Goal: Information Seeking & Learning: Learn about a topic

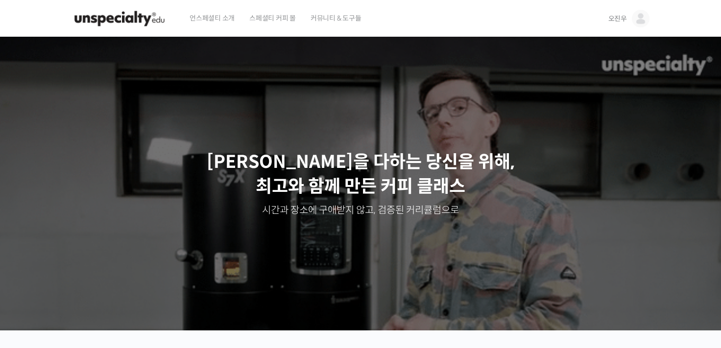
click at [643, 19] on img at bounding box center [641, 19] width 18 height 18
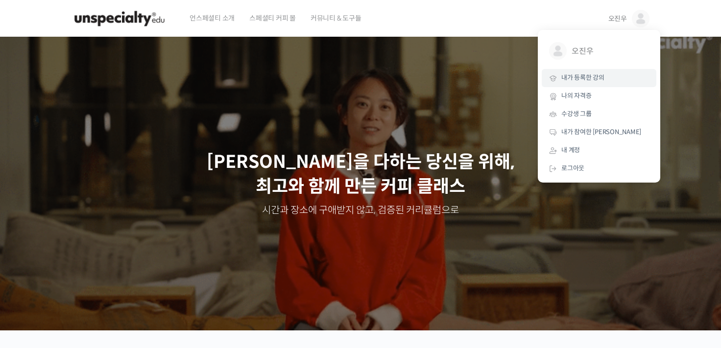
click at [608, 82] on link "내가 등록한 강의" at bounding box center [599, 78] width 115 height 18
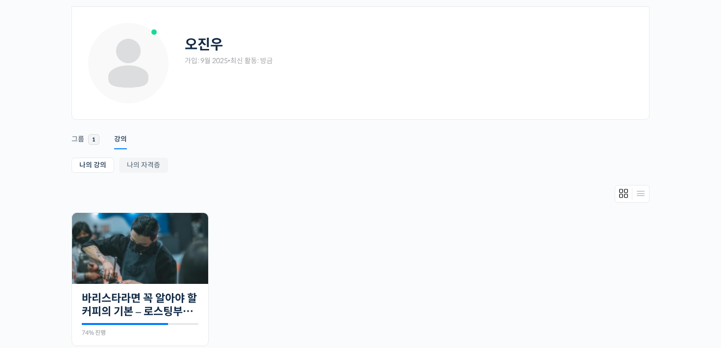
scroll to position [38, 0]
click at [149, 172] on link "나의 자격증" at bounding box center [143, 165] width 49 height 15
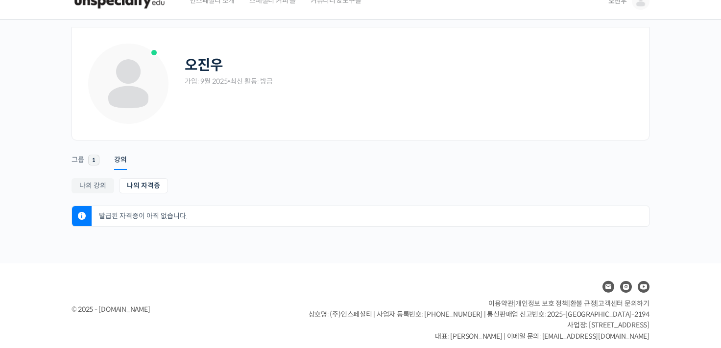
scroll to position [26, 0]
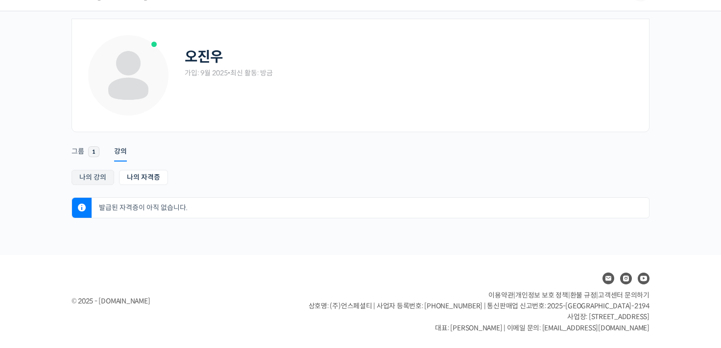
click at [89, 177] on link "나의 강의" at bounding box center [93, 177] width 43 height 15
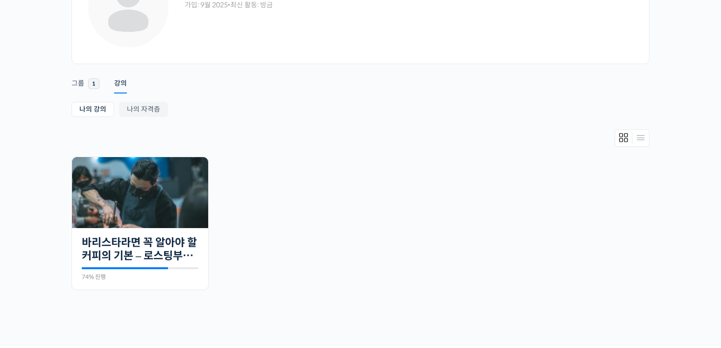
scroll to position [185, 0]
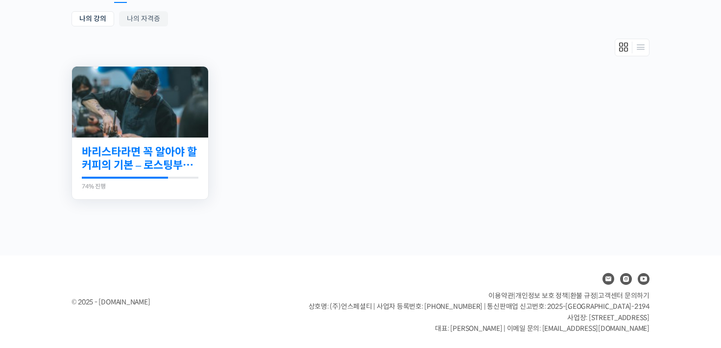
click at [170, 153] on link "바리스타라면 꼭 알아야 할 커피의 기본 – 로스팅부터 에스프레소까지" at bounding box center [140, 158] width 117 height 27
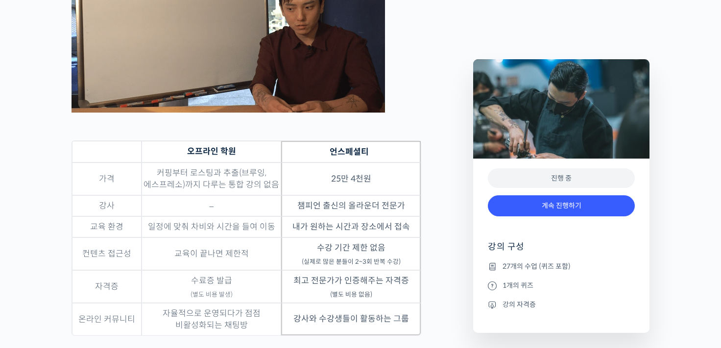
scroll to position [2673, 0]
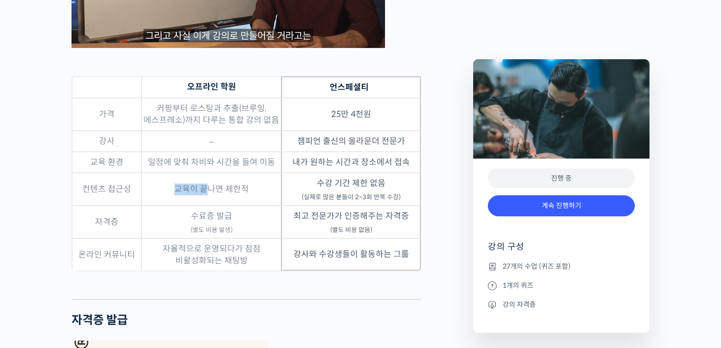
drag, startPoint x: 177, startPoint y: 201, endPoint x: 206, endPoint y: 200, distance: 28.9
click at [206, 200] on td "교육이 끝나면 제한적" at bounding box center [212, 189] width 140 height 33
click at [202, 187] on td "교육이 끝나면 제한적" at bounding box center [212, 189] width 140 height 33
drag, startPoint x: 174, startPoint y: 197, endPoint x: 252, endPoint y: 193, distance: 77.5
click at [252, 193] on td "교육이 끝나면 제한적" at bounding box center [212, 189] width 140 height 33
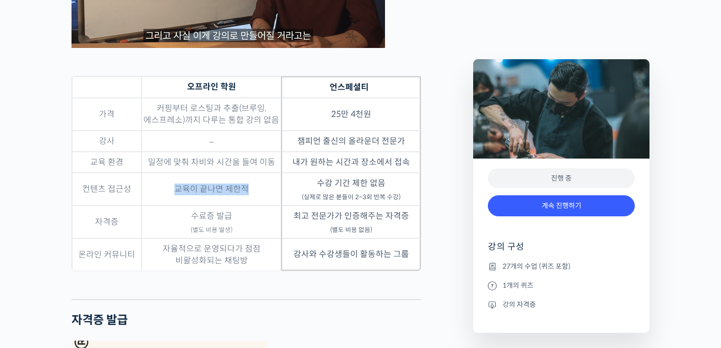
click at [260, 189] on td "교육이 끝나면 제한적" at bounding box center [212, 189] width 140 height 33
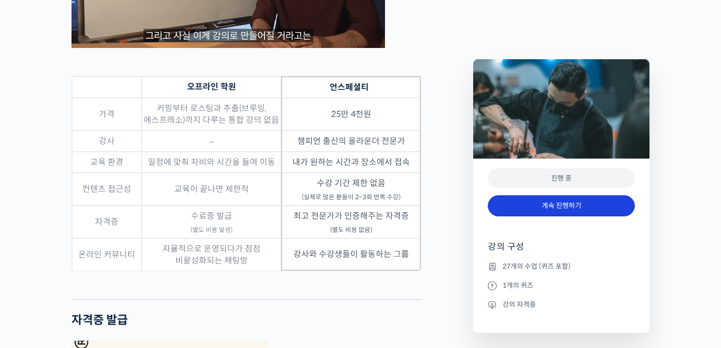
click at [573, 209] on link "계속 진행하기" at bounding box center [561, 205] width 147 height 21
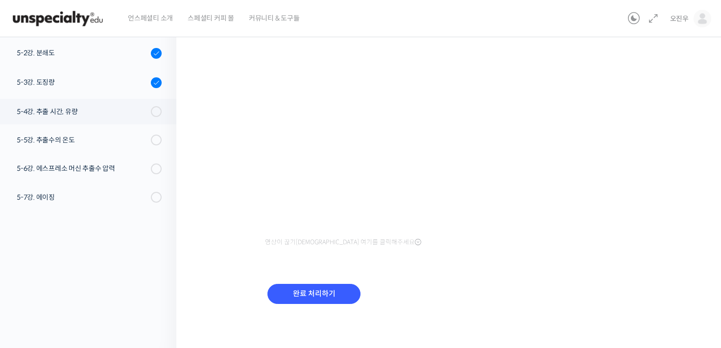
scroll to position [576, 0]
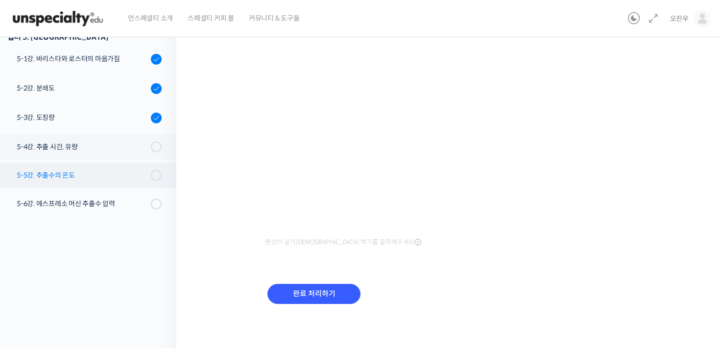
click at [71, 177] on div "5-5강. 추출수의 온도" at bounding box center [82, 175] width 131 height 11
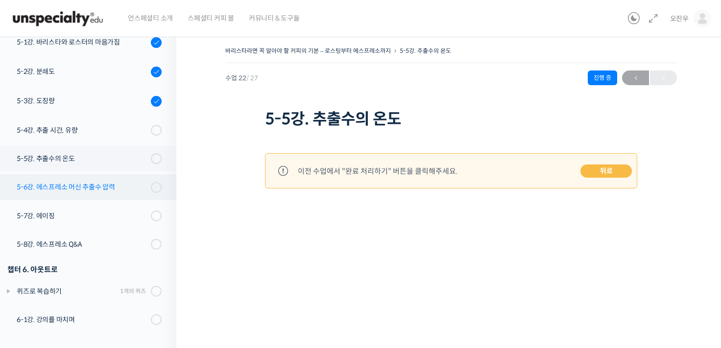
scroll to position [723, 0]
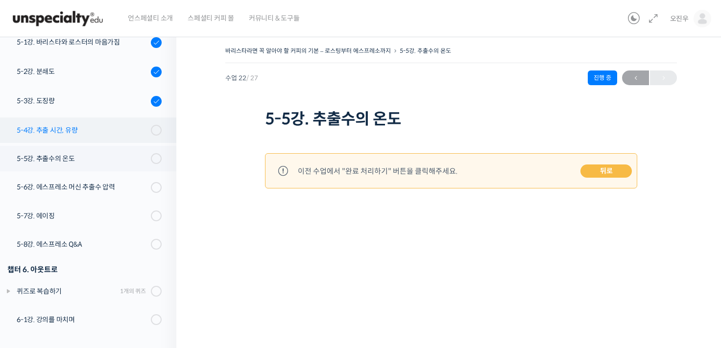
click at [57, 126] on div "5-4강. 추출 시간, 유량" at bounding box center [82, 130] width 131 height 11
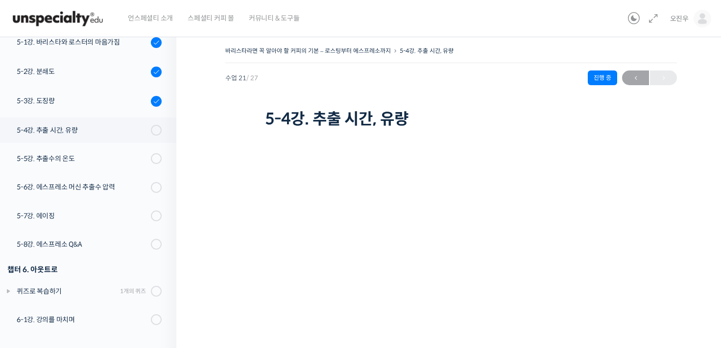
scroll to position [130, 0]
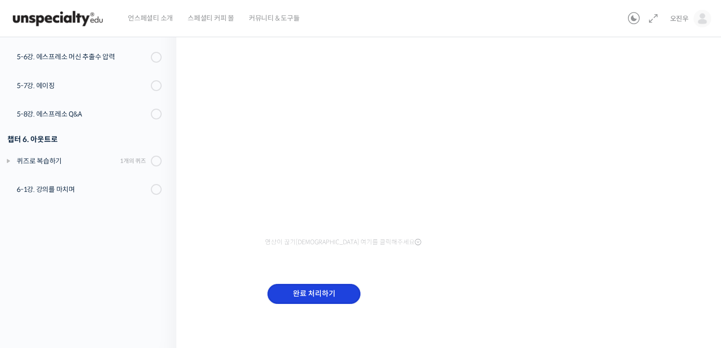
click at [345, 288] on input "완료 처리하기" at bounding box center [313, 294] width 93 height 20
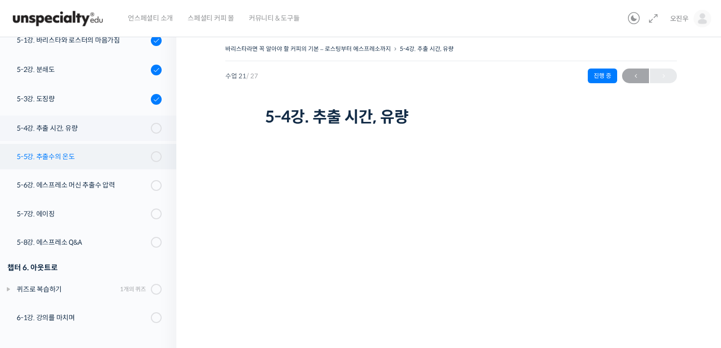
scroll to position [0, 0]
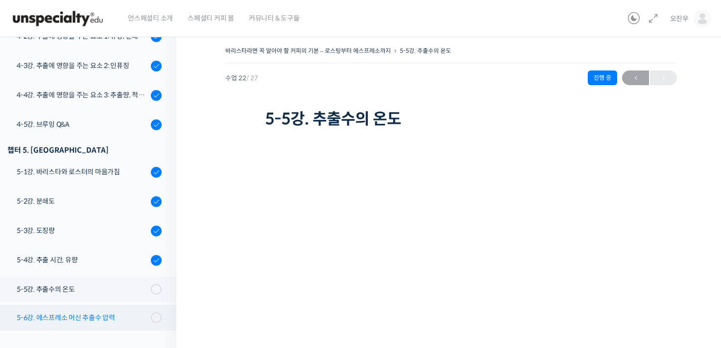
scroll to position [724, 0]
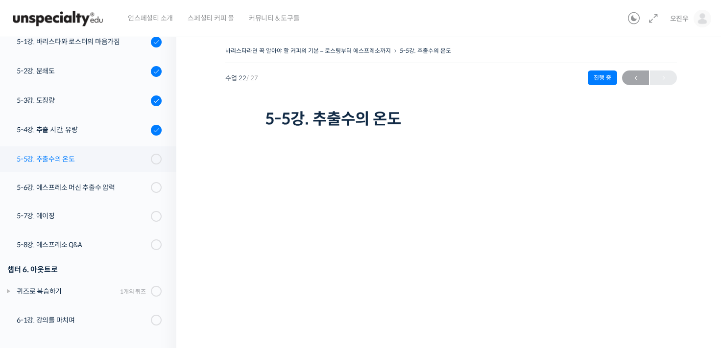
click at [72, 166] on link "5-5강. 추출수의 온도" at bounding box center [85, 158] width 181 height 25
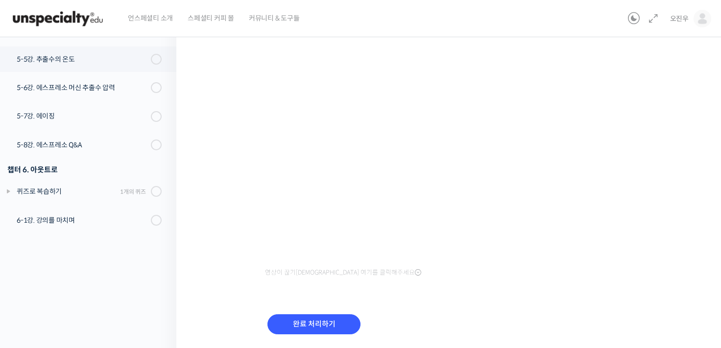
scroll to position [130, 0]
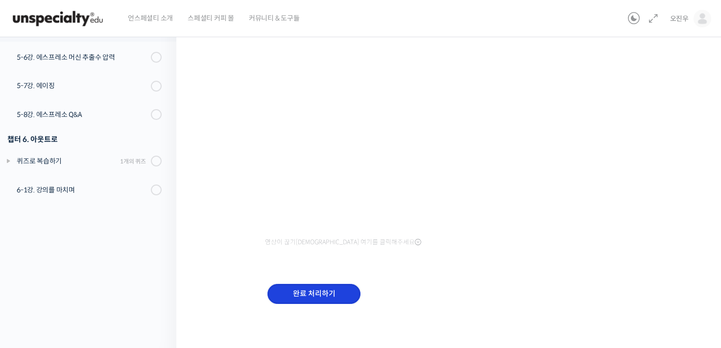
click at [305, 297] on input "완료 처리하기" at bounding box center [313, 294] width 93 height 20
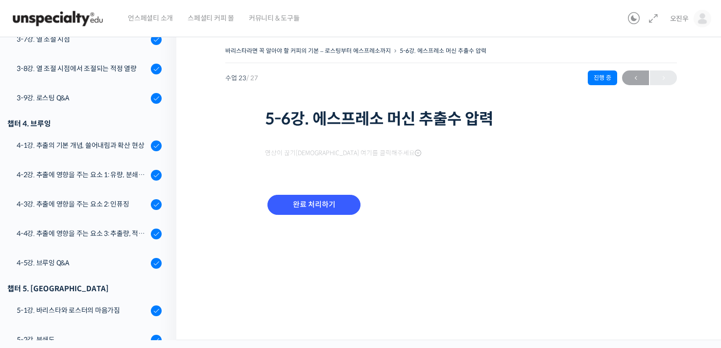
scroll to position [725, 0]
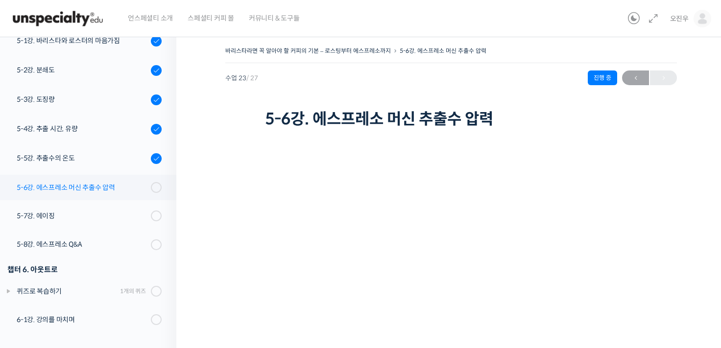
click at [56, 188] on div "5-6강. 에스프레소 머신 추출수 압력" at bounding box center [82, 187] width 131 height 11
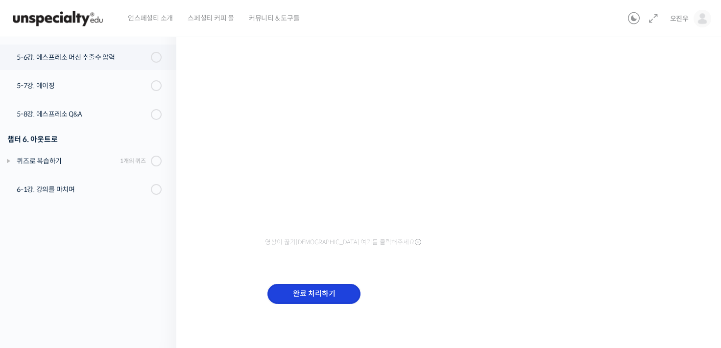
click at [288, 294] on input "완료 처리하기" at bounding box center [313, 294] width 93 height 20
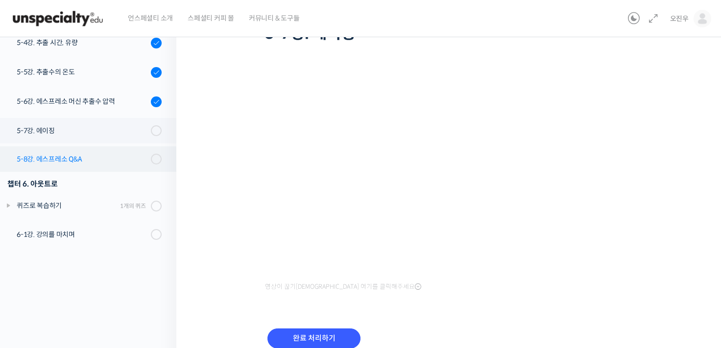
scroll to position [32, 0]
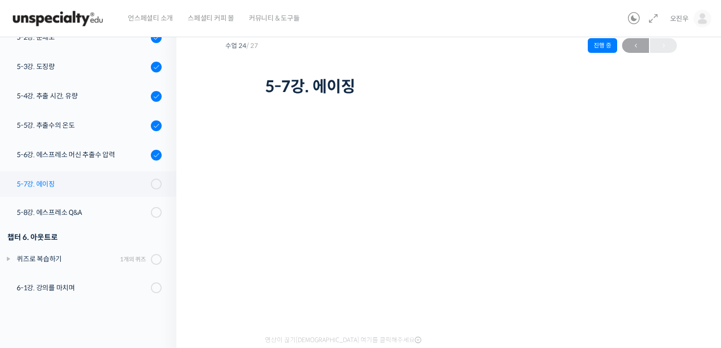
click at [102, 176] on link "5-7강. 에이징" at bounding box center [85, 183] width 181 height 25
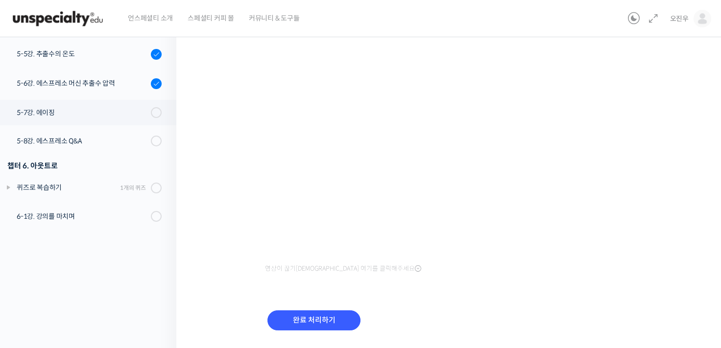
scroll to position [130, 0]
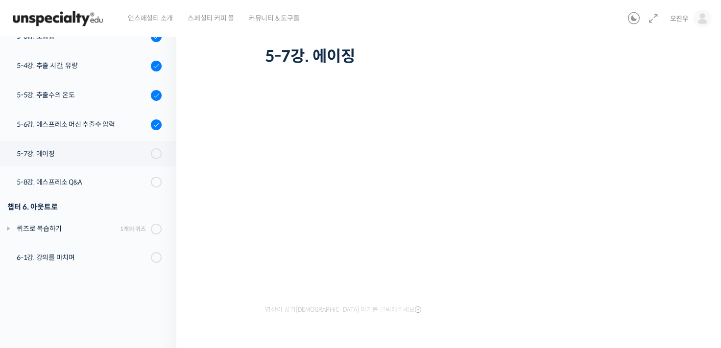
scroll to position [130, 0]
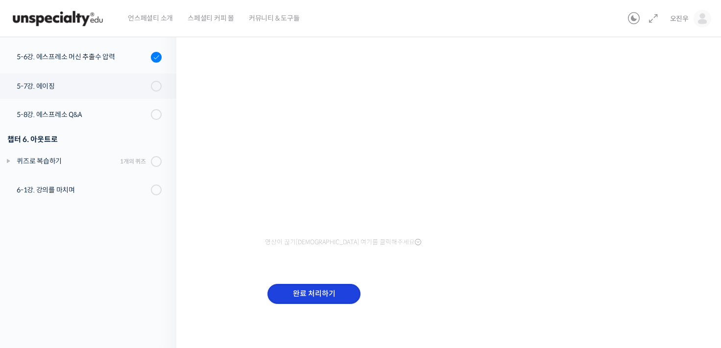
click at [311, 298] on input "완료 처리하기" at bounding box center [313, 294] width 93 height 20
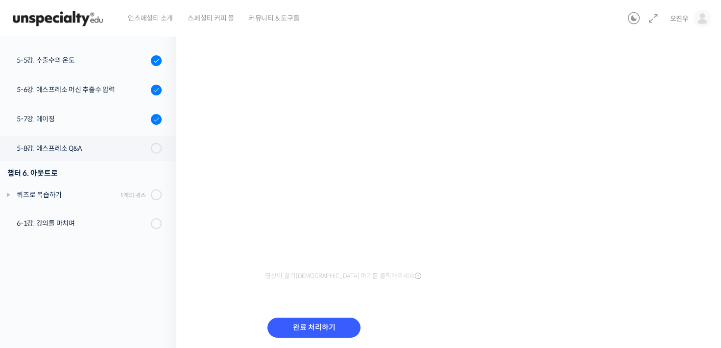
scroll to position [130, 0]
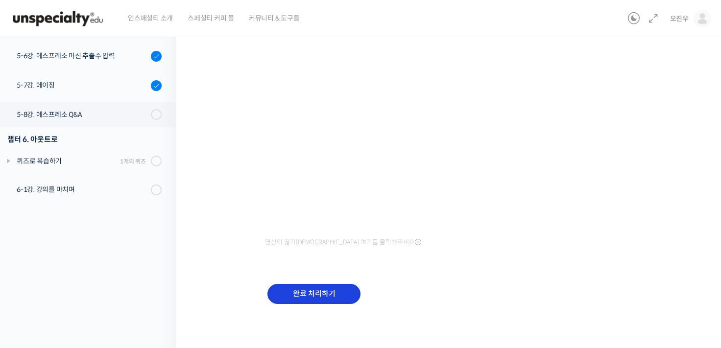
click at [308, 290] on input "완료 처리하기" at bounding box center [313, 294] width 93 height 20
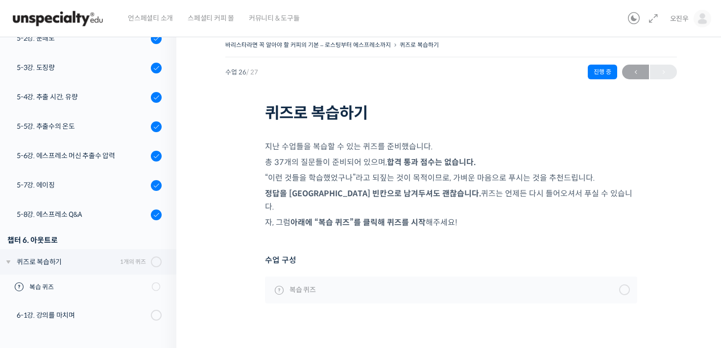
scroll to position [8, 0]
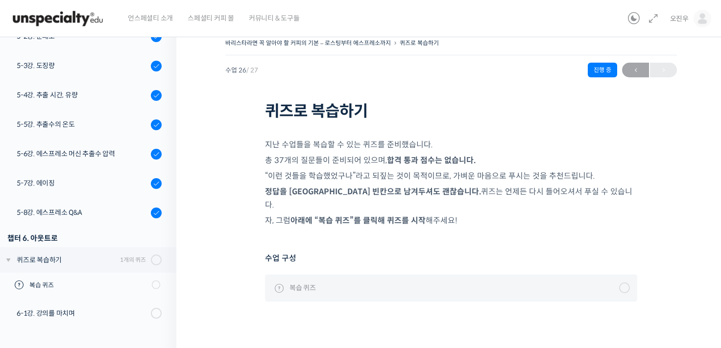
click at [636, 275] on link "복습 퀴즈" at bounding box center [451, 288] width 372 height 26
click at [631, 275] on link "복습 퀴즈" at bounding box center [451, 288] width 372 height 26
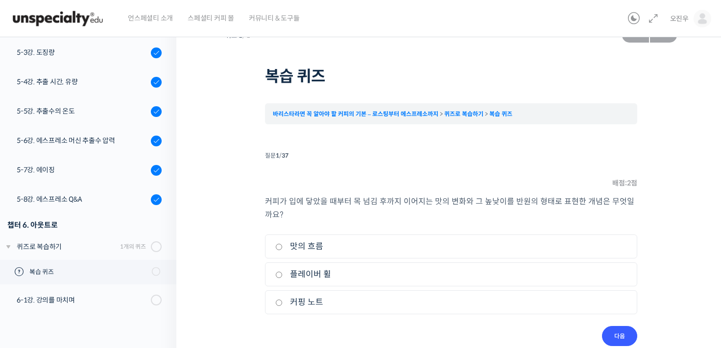
scroll to position [38, 0]
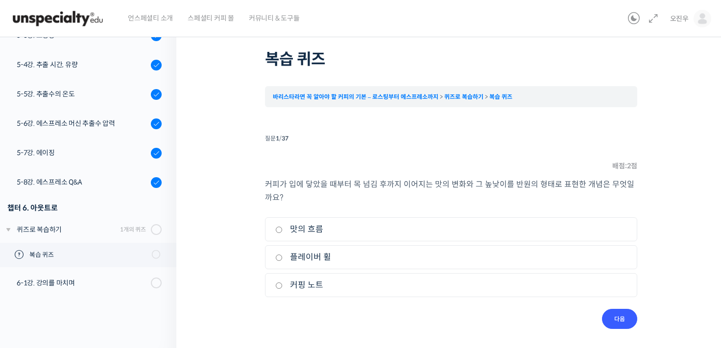
click at [376, 230] on label "맛의 흐름" at bounding box center [451, 229] width 352 height 13
click at [283, 230] on input "맛의 흐름" at bounding box center [278, 230] width 7 height 6
radio input "true"
click at [623, 324] on input "다음" at bounding box center [619, 319] width 35 height 20
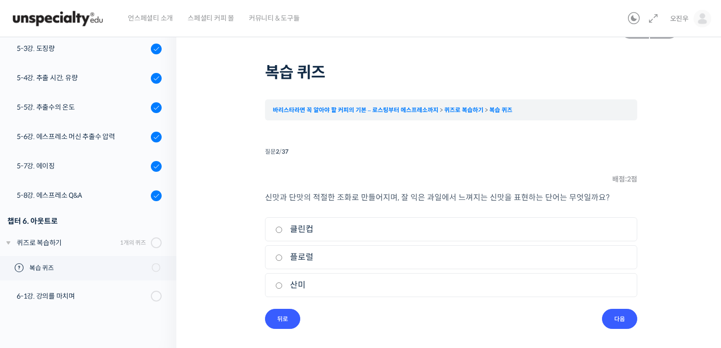
click at [375, 286] on label "산미" at bounding box center [451, 285] width 352 height 13
click at [283, 286] on input "산미" at bounding box center [278, 286] width 7 height 6
radio input "true"
click at [619, 314] on input "다음" at bounding box center [619, 319] width 35 height 20
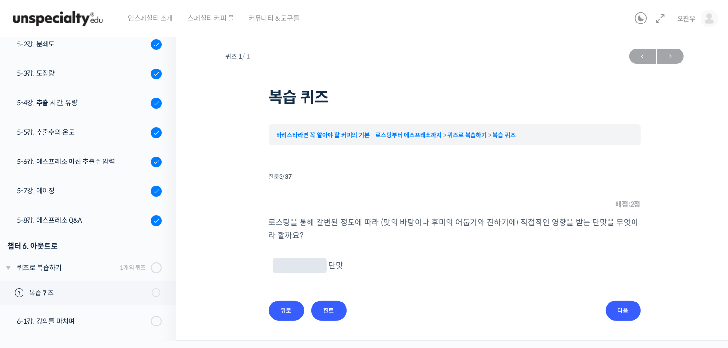
click at [281, 268] on input "text" at bounding box center [300, 266] width 46 height 9
click at [335, 311] on input "힌트" at bounding box center [329, 311] width 35 height 20
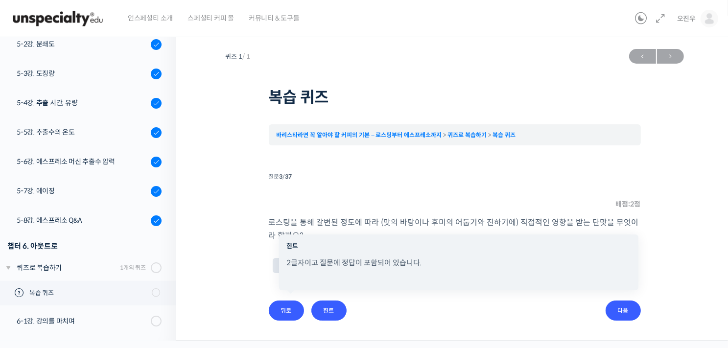
click at [369, 305] on li "질문 3 / 37 3 . 질문 배점: 2 점 로스팅을 통해 갈변된 정도에 따라 (맛의 바탕이나 후미의 어둡기와 진하기에) 직접적인 영향을 받는…" at bounding box center [455, 245] width 372 height 151
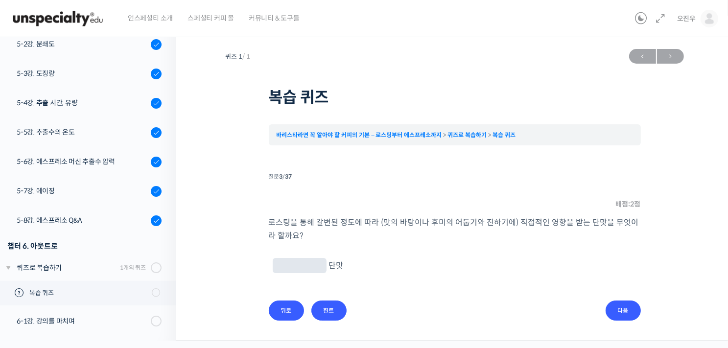
click at [295, 264] on input "text" at bounding box center [300, 266] width 46 height 9
type input "가"
type input "갈변"
click at [617, 311] on input "다음" at bounding box center [623, 311] width 35 height 20
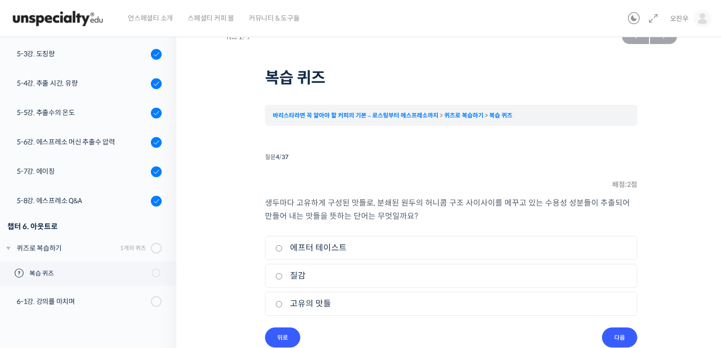
scroll to position [38, 0]
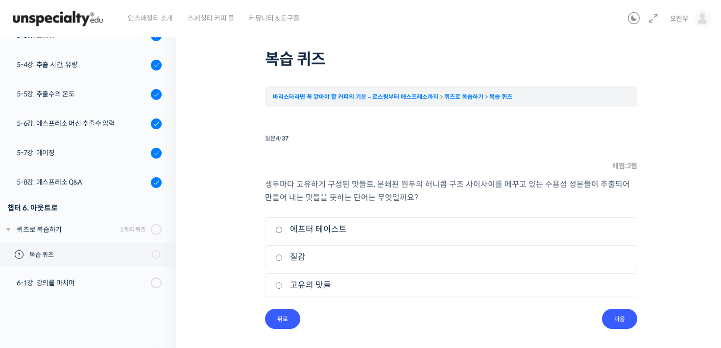
click at [462, 280] on label "고유의 맛들" at bounding box center [451, 285] width 352 height 13
click at [283, 283] on input "고유의 맛들" at bounding box center [278, 286] width 7 height 6
radio input "true"
click at [618, 316] on input "다음" at bounding box center [619, 319] width 35 height 20
click at [288, 256] on label "과갈변" at bounding box center [451, 257] width 352 height 13
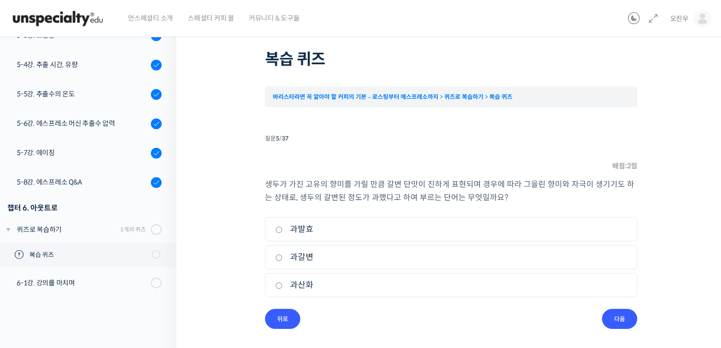
click at [283, 256] on input "과갈변" at bounding box center [278, 258] width 7 height 6
radio input "true"
click at [631, 320] on input "다음" at bounding box center [619, 319] width 35 height 20
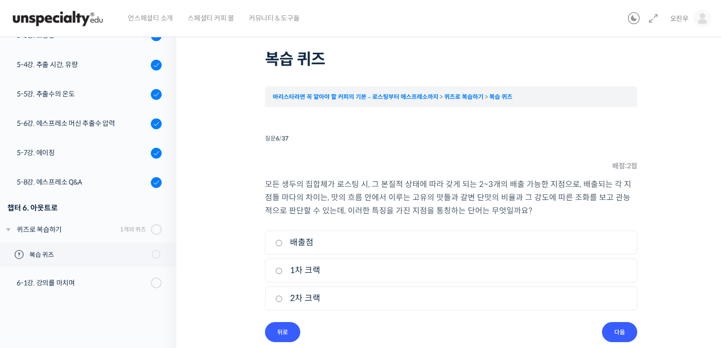
click at [373, 232] on li "1. 배출점" at bounding box center [451, 243] width 372 height 24
click at [357, 237] on label "배출점" at bounding box center [451, 242] width 352 height 13
click at [283, 240] on input "배출점" at bounding box center [278, 243] width 7 height 6
radio input "true"
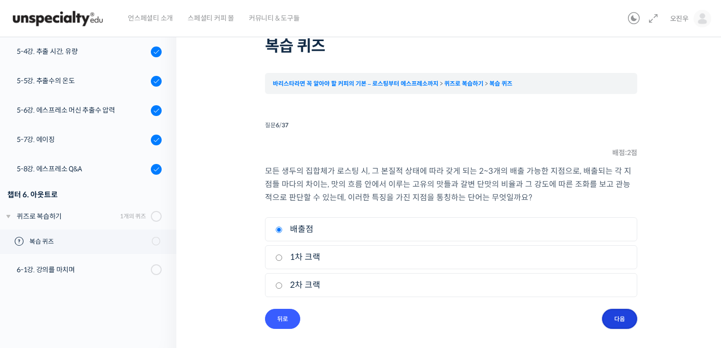
click at [607, 315] on input "다음" at bounding box center [619, 319] width 35 height 20
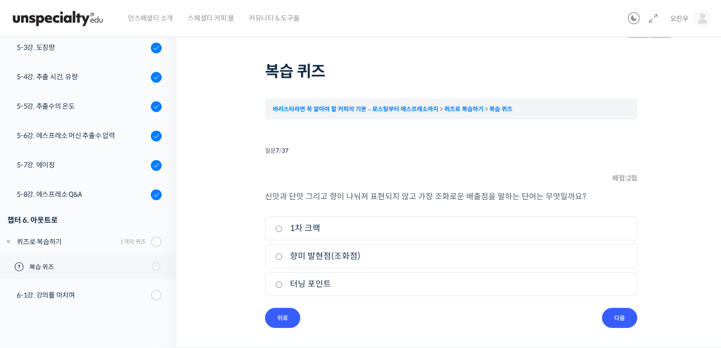
scroll to position [25, 0]
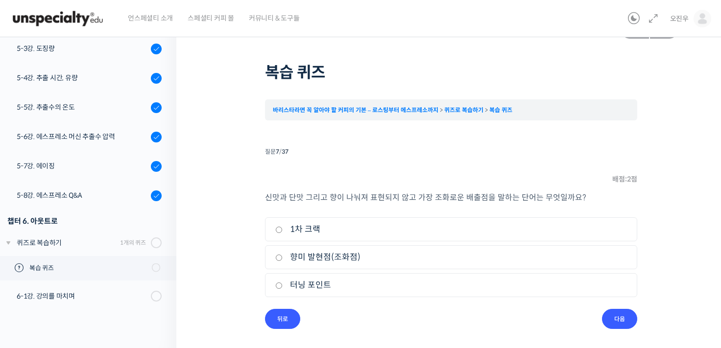
click at [401, 260] on label "향미 발현점(조화점)" at bounding box center [451, 257] width 352 height 13
click at [283, 260] on input "향미 발현점(조화점)" at bounding box center [278, 258] width 7 height 6
radio input "true"
click at [635, 321] on input "다음" at bounding box center [619, 319] width 35 height 20
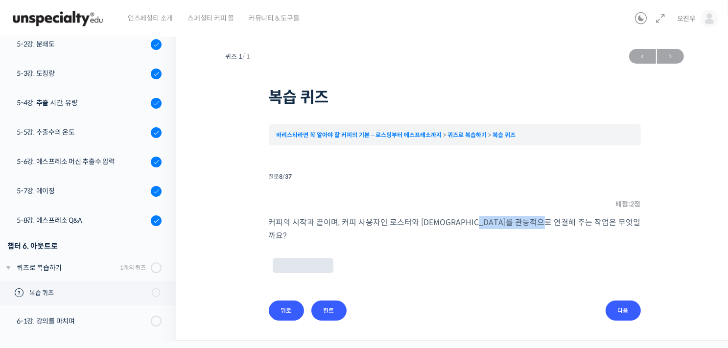
drag, startPoint x: 493, startPoint y: 223, endPoint x: 564, endPoint y: 220, distance: 71.1
click at [564, 220] on p "커피의 시작과 끝이며, 커피 사용자인 로스터와 바리스타를 관능적으로 연결해 주는 작업은 무엇일까요?" at bounding box center [455, 229] width 372 height 26
click at [547, 257] on p at bounding box center [454, 265] width 369 height 17
click at [292, 262] on input "text" at bounding box center [303, 266] width 53 height 9
type input "커핑"
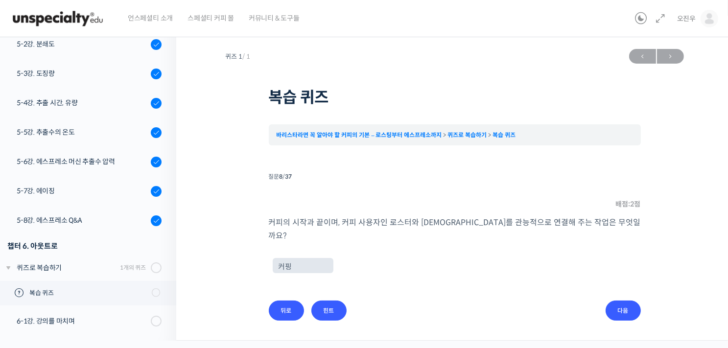
click at [635, 309] on div "퀴즈 1 / 1 ← 이전 다음 → 복습 퀴즈 바리스타라면 꼭 알아야 할 커피의 기본 – 로스팅부터 에스프레소까지 퀴즈로 복습하기 복습 퀴즈 T…" at bounding box center [454, 192] width 459 height 296
click at [630, 303] on input "다음" at bounding box center [623, 311] width 35 height 20
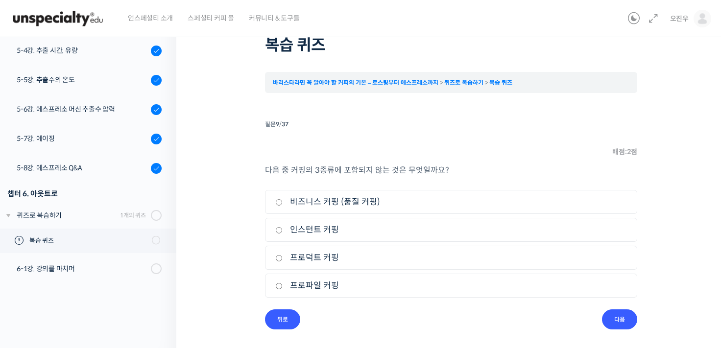
scroll to position [53, 0]
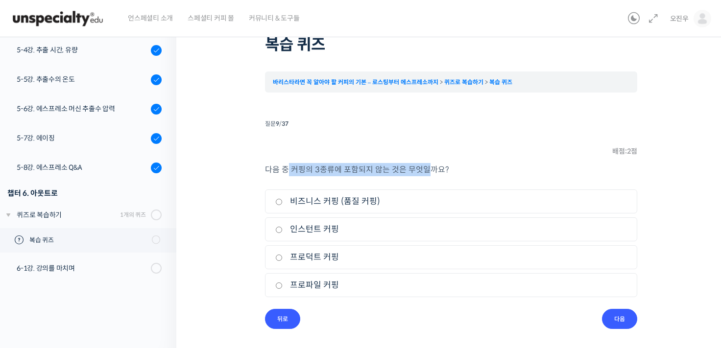
drag, startPoint x: 289, startPoint y: 173, endPoint x: 423, endPoint y: 159, distance: 135.0
click at [423, 159] on li "질문 9 / 37 9 . 질문 배점: 2 점 다음 중 커핑의 3종류에 포함되지 않는 것은 무엇일까요? 1. 비즈니스 커핑 (품질 커핑) 2. …" at bounding box center [451, 223] width 372 height 212
click at [447, 162] on li "질문 9 / 37 9 . 질문 배점: 2 점 다음 중 커핑의 3종류에 포함되지 않는 것은 무엇일까요? 1. 비즈니스 커핑 (품질 커핑) 2. …" at bounding box center [451, 223] width 372 height 212
click at [314, 228] on label "인스턴트 커핑" at bounding box center [451, 229] width 352 height 13
click at [283, 228] on input "인스턴트 커핑" at bounding box center [278, 230] width 7 height 6
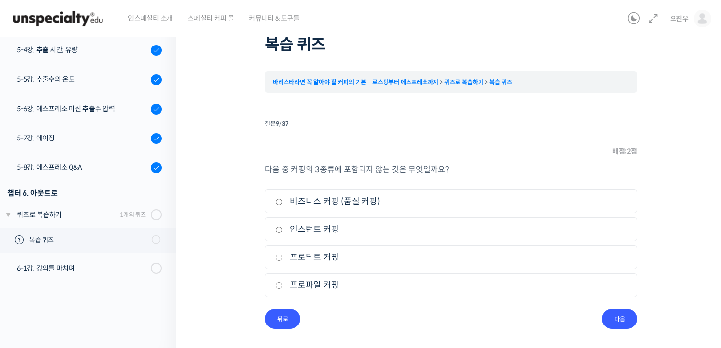
radio input "true"
click at [390, 310] on li "질문 9 / 37 9 . 질문 배점: 2 점 다음 중 커핑의 3종류에 포함되지 않는 것은 무엇일까요? 1. 비즈니스 커핑 (품질 커핑) 2. …" at bounding box center [451, 223] width 372 height 212
click at [322, 267] on li "3. 프로덕트 커핑" at bounding box center [451, 257] width 372 height 24
click at [321, 263] on label "프로덕트 커핑" at bounding box center [451, 257] width 352 height 13
click at [283, 261] on input "프로덕트 커핑" at bounding box center [278, 258] width 7 height 6
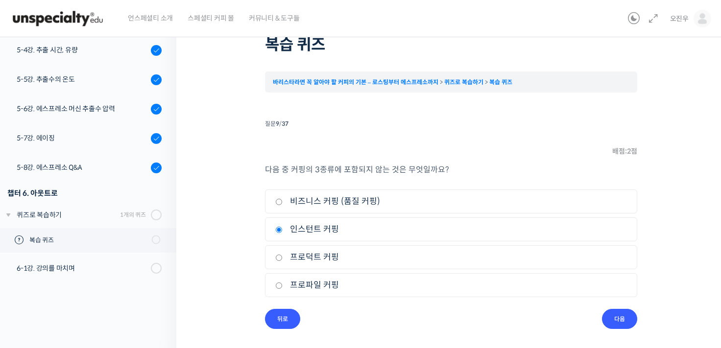
radio input "true"
click at [319, 234] on label "인스턴트 커핑" at bounding box center [451, 229] width 352 height 13
click at [283, 233] on input "인스턴트 커핑" at bounding box center [278, 230] width 7 height 6
radio input "true"
click at [630, 309] on input "다음" at bounding box center [619, 319] width 35 height 20
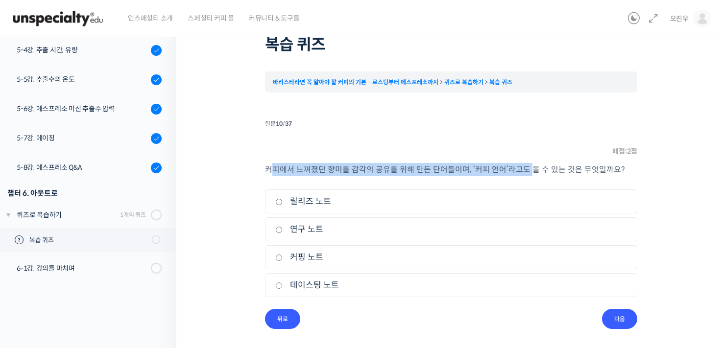
drag, startPoint x: 274, startPoint y: 168, endPoint x: 536, endPoint y: 157, distance: 262.3
click at [532, 157] on li "질문 10 / 37 10 . 질문 배점: 2 점 커피에서 느껴졌던 향미를 감각의 공유를 위해 만든 단어들이며, ‘커피 언어’라고도 볼 수 있는…" at bounding box center [451, 223] width 372 height 212
click at [408, 134] on li "질문 10 / 37 10 . 질문 배점: 2 점 커피에서 느껴졌던 향미를 감각의 공유를 위해 만든 단어들이며, ‘커피 언어’라고도 볼 수 있는…" at bounding box center [451, 223] width 372 height 212
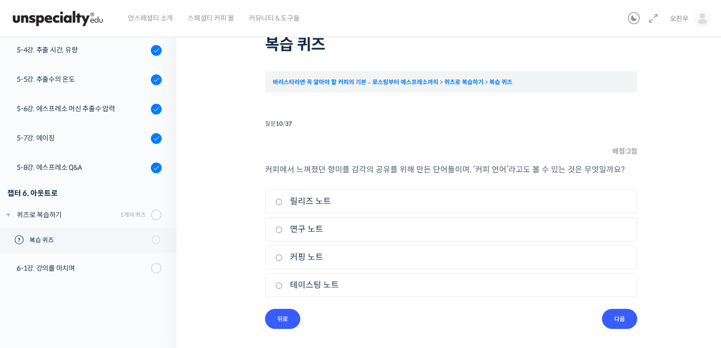
click at [312, 284] on label "테이스팅 노트" at bounding box center [451, 285] width 352 height 13
click at [283, 284] on input "테이스팅 노트" at bounding box center [278, 286] width 7 height 6
radio input "true"
click at [615, 319] on input "다음" at bounding box center [619, 319] width 35 height 20
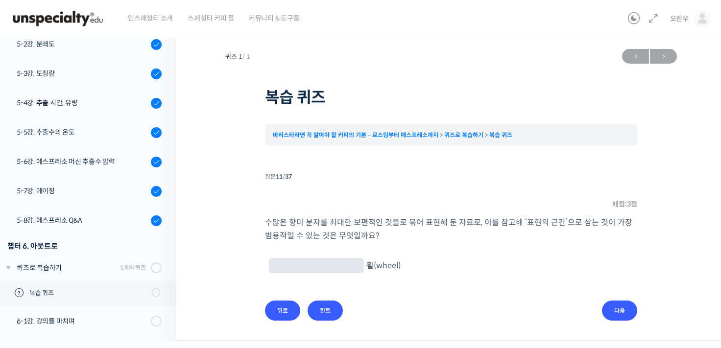
scroll to position [0, 0]
click at [323, 262] on input "text" at bounding box center [320, 266] width 87 height 9
type input "플레이버"
click at [634, 312] on input "다음" at bounding box center [623, 311] width 35 height 20
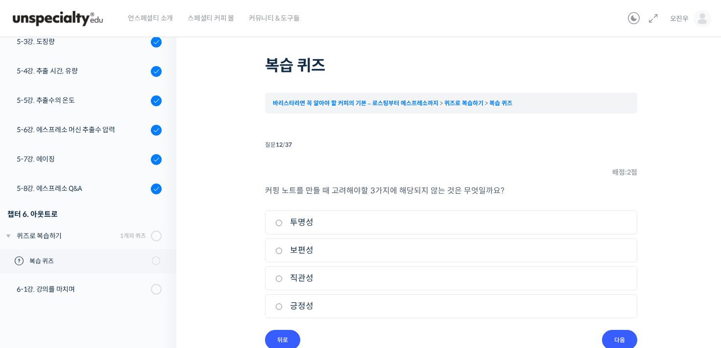
scroll to position [49, 0]
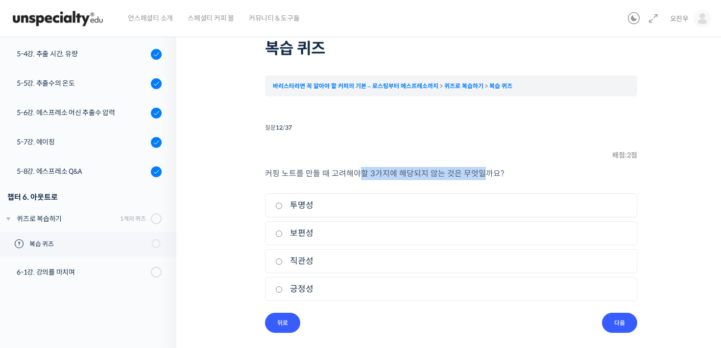
drag, startPoint x: 357, startPoint y: 176, endPoint x: 481, endPoint y: 166, distance: 124.3
click at [481, 166] on li "질문 12 / 37 12 . 질문 배점: 2 점 커핑 노트를 만들 때 고려해야할 3가지에 해당되지 않는 것은 무엇일까요? 1. 투명성 2. 보…" at bounding box center [451, 227] width 372 height 212
click at [503, 164] on li "질문 12 / 37 12 . 질문 배점: 2 점 커핑 노트를 만들 때 고려해야할 3가지에 해당되지 않는 것은 무엇일까요? 1. 투명성 2. 보…" at bounding box center [451, 227] width 372 height 212
click at [306, 214] on li "1. 투명성" at bounding box center [451, 205] width 372 height 24
click at [305, 216] on li "1. 투명성" at bounding box center [451, 205] width 372 height 24
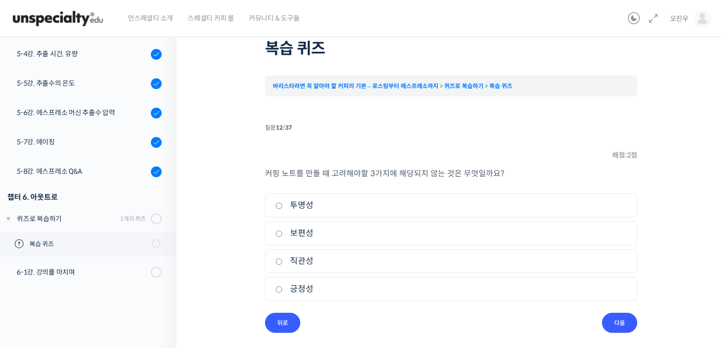
click at [294, 208] on label "투명성" at bounding box center [451, 205] width 352 height 13
click at [283, 208] on input "투명성" at bounding box center [278, 206] width 7 height 6
radio input "true"
click at [643, 324] on div "퀴즈 1 / 1 ← 이전 다음 → 복습 퀴즈 바리스타라면 꼭 알아야 할 커피의 기본 – 로스팅부터 에스프레소까지 퀴즈로 복습하기 복습 퀴즈 T…" at bounding box center [451, 164] width 452 height 338
click at [624, 317] on input "다음" at bounding box center [619, 323] width 35 height 20
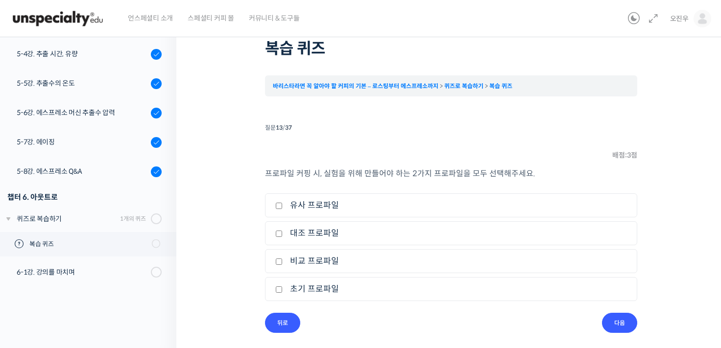
click at [331, 294] on label "초기 프로파일" at bounding box center [451, 289] width 352 height 13
click at [283, 293] on input "초기 프로파일" at bounding box center [278, 290] width 7 height 6
checkbox input "true"
click at [306, 227] on label "대조 프로파일" at bounding box center [451, 233] width 352 height 13
click at [283, 231] on input "대조 프로파일" at bounding box center [278, 234] width 7 height 6
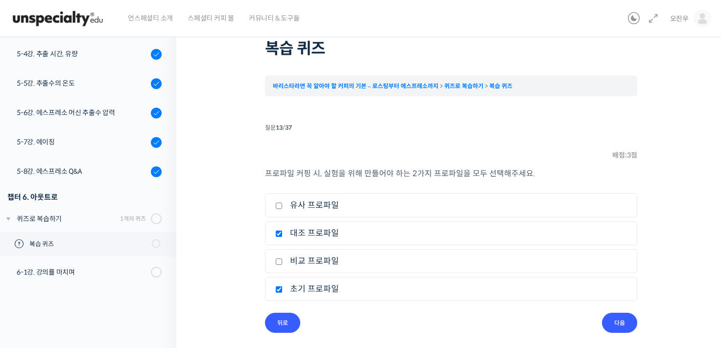
click at [321, 235] on label "대조 프로파일" at bounding box center [451, 233] width 352 height 13
click at [283, 235] on input "대조 프로파일" at bounding box center [278, 234] width 7 height 6
checkbox input "false"
click at [324, 290] on label "초기 프로파일" at bounding box center [451, 289] width 352 height 13
click at [283, 290] on input "초기 프로파일" at bounding box center [278, 290] width 7 height 6
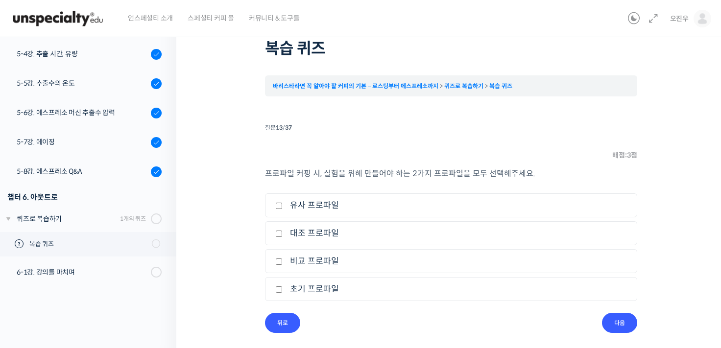
drag, startPoint x: 312, startPoint y: 279, endPoint x: 308, endPoint y: 288, distance: 9.5
click at [311, 280] on li "4. 초기 프로파일" at bounding box center [451, 289] width 372 height 24
click at [305, 289] on label "초기 프로파일" at bounding box center [451, 289] width 352 height 13
click at [283, 289] on input "초기 프로파일" at bounding box center [278, 290] width 7 height 6
checkbox input "true"
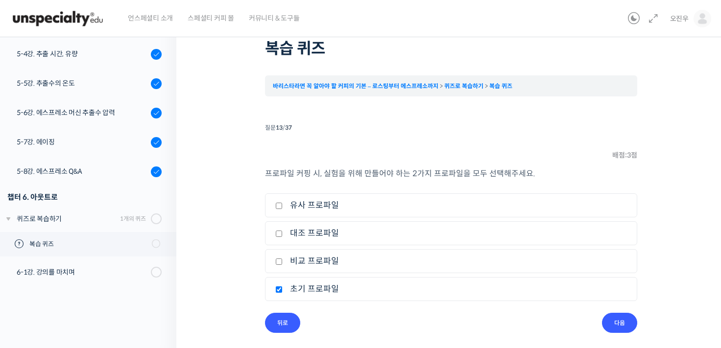
click at [296, 234] on label "대조 프로파일" at bounding box center [451, 233] width 352 height 13
click at [283, 234] on input "대조 프로파일" at bounding box center [278, 234] width 7 height 6
checkbox input "true"
click at [611, 319] on input "다음" at bounding box center [619, 323] width 35 height 20
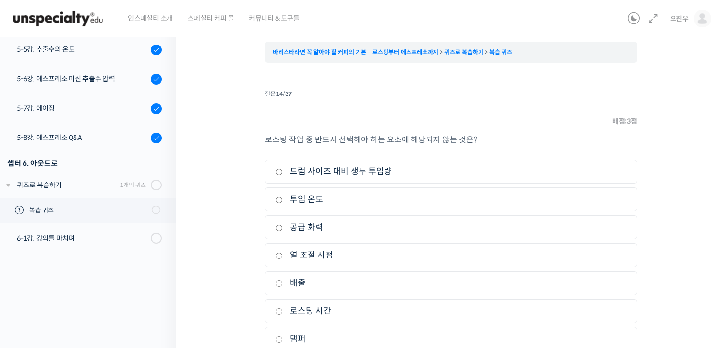
scroll to position [98, 0]
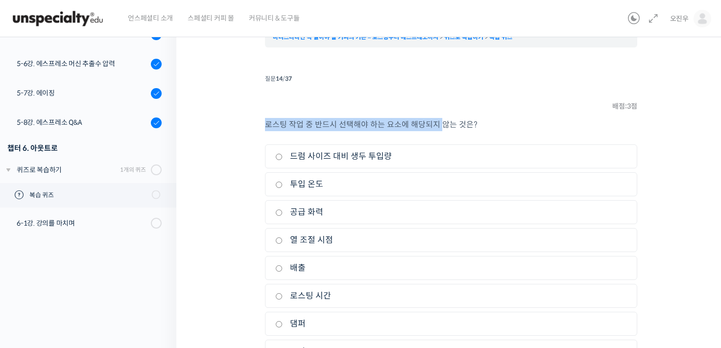
drag, startPoint x: 261, startPoint y: 129, endPoint x: 439, endPoint y: 123, distance: 178.9
click at [439, 123] on div "퀴즈 1 / 1 ← 이전 다음 → 복습 퀴즈 바리스타라면 꼭 알아야 할 커피의 기본 – 로스팅부터 에스프레소까지 퀴즈로 복습하기 복습 퀴즈 T…" at bounding box center [451, 171] width 452 height 450
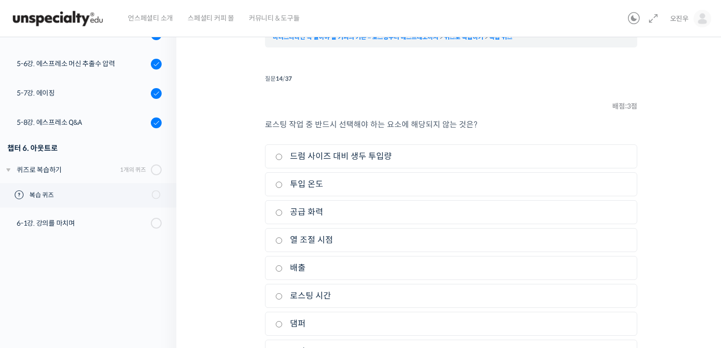
click at [487, 122] on p "로스팅 작업 중 반드시 선택해야 하는 요소에 해당되지 않는 것은?" at bounding box center [451, 124] width 372 height 13
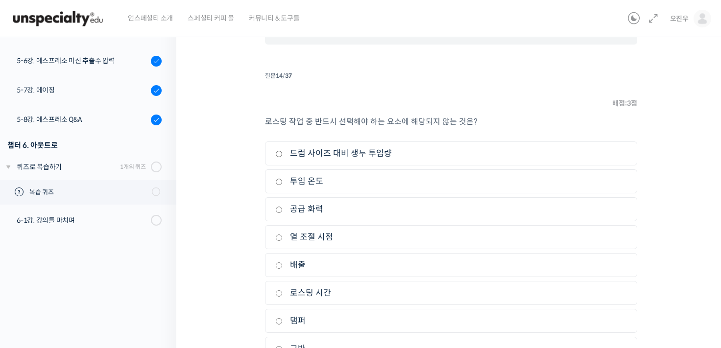
scroll to position [147, 0]
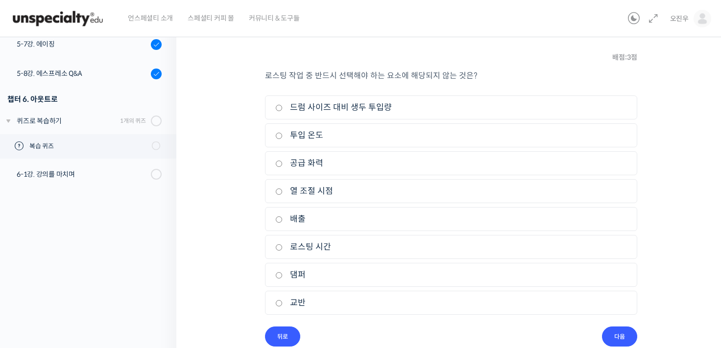
click at [290, 242] on label "로스팅 시간" at bounding box center [451, 247] width 352 height 13
click at [283, 244] on input "로스팅 시간" at bounding box center [278, 247] width 7 height 6
radio input "true"
click at [629, 335] on input "다음" at bounding box center [619, 337] width 35 height 20
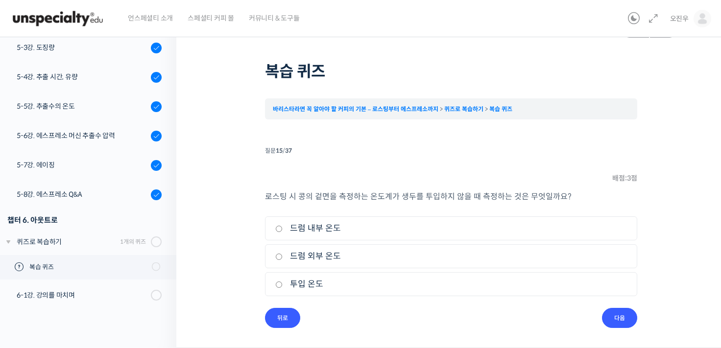
scroll to position [25, 0]
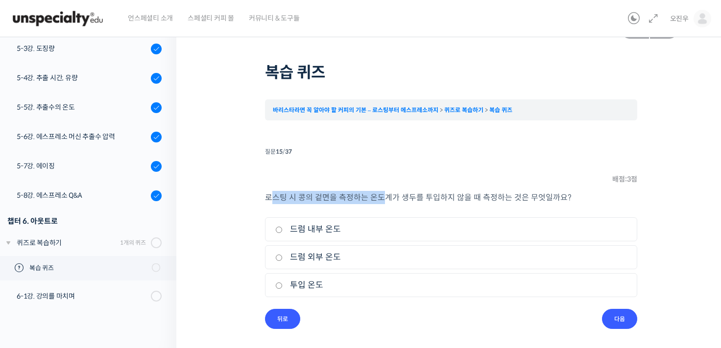
drag, startPoint x: 269, startPoint y: 201, endPoint x: 389, endPoint y: 197, distance: 120.1
click at [382, 199] on p "로스팅 시 콩의 겉면을 측정하는 온도계가 생두를 투입하지 않을 때 측정하는 것은 무엇일까요?" at bounding box center [451, 197] width 372 height 13
click at [396, 171] on li "질문 15 / 37 15 . 질문 배점: 3 점 로스팅 시 콩의 겉면을 측정하는 온도계가 생두를 투입하지 않을 때 측정하는 것은 무엇일까요? …" at bounding box center [451, 237] width 372 height 184
drag, startPoint x: 327, startPoint y: 195, endPoint x: 403, endPoint y: 197, distance: 76.0
click at [402, 197] on p "로스팅 시 콩의 겉면을 측정하는 온도계가 생두를 투입하지 않을 때 측정하는 것은 무엇일까요?" at bounding box center [451, 197] width 372 height 13
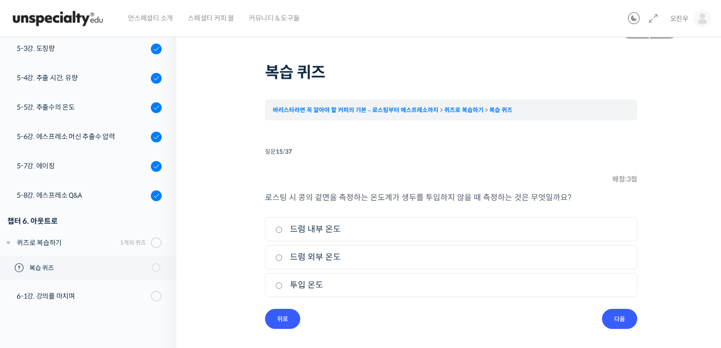
click at [413, 199] on p "로스팅 시 콩의 겉면을 측정하는 온도계가 생두를 투입하지 않을 때 측정하는 것은 무엇일까요?" at bounding box center [451, 197] width 372 height 13
drag, startPoint x: 378, startPoint y: 197, endPoint x: 459, endPoint y: 194, distance: 80.4
click at [458, 194] on p "로스팅 시 콩의 겉면을 측정하는 온도계가 생두를 투입하지 않을 때 측정하는 것은 무엇일까요?" at bounding box center [451, 197] width 372 height 13
click at [452, 204] on div "로스팅 시 콩의 겉면을 측정하는 온도계가 생두를 투입하지 않을 때 측정하는 것은 무엇일까요? 1. 드럼 내부 온도 2. 드럼 외부 온도 3. …" at bounding box center [451, 250] width 372 height 118
drag, startPoint x: 361, startPoint y: 200, endPoint x: 541, endPoint y: 195, distance: 179.8
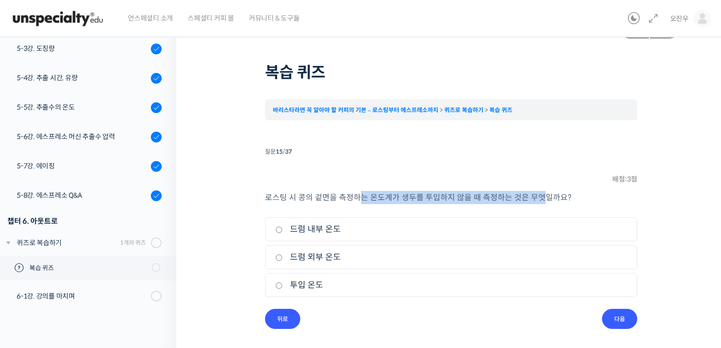
click at [537, 194] on p "로스팅 시 콩의 겉면을 측정하는 온도계가 생두를 투입하지 않을 때 측정하는 것은 무엇일까요?" at bounding box center [451, 197] width 372 height 13
click at [557, 195] on p "로스팅 시 콩의 겉면을 측정하는 온도계가 생두를 투입하지 않을 때 측정하는 것은 무엇일까요?" at bounding box center [451, 197] width 372 height 13
drag, startPoint x: 263, startPoint y: 197, endPoint x: 414, endPoint y: 187, distance: 151.3
click at [414, 187] on div "퀴즈 1 / 1 ← 이전 다음 → 복습 퀴즈 바리스타라면 꼭 알아야 할 커피의 기본 – 로스팅부터 에스프레소까지 퀴즈로 복습하기 복습 퀴즈 T…" at bounding box center [451, 174] width 452 height 310
click at [403, 213] on div "로스팅 시 콩의 겉면을 측정하는 온도계가 생두를 투입하지 않을 때 측정하는 것은 무엇일까요? 1. 드럼 내부 온도 2. 드럼 외부 온도 3. …" at bounding box center [451, 250] width 372 height 118
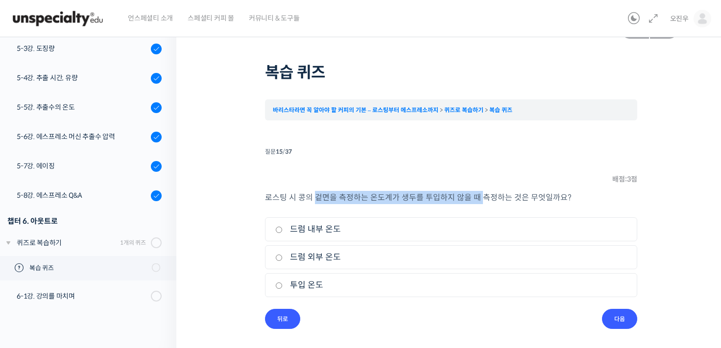
drag, startPoint x: 372, startPoint y: 190, endPoint x: 482, endPoint y: 188, distance: 109.7
click at [482, 188] on li "질문 15 / 37 15 . 질문 배점: 3 점 로스팅 시 콩의 겉면을 측정하는 온도계가 생두를 투입하지 않을 때 측정하는 것은 무엇일까요? …" at bounding box center [451, 237] width 372 height 184
click at [443, 211] on div "로스팅 시 콩의 겉면을 측정하는 온도계가 생두를 투입하지 않을 때 측정하는 것은 무엇일까요? 1. 드럼 내부 온도 2. 드럼 외부 온도 3. …" at bounding box center [451, 250] width 372 height 118
drag, startPoint x: 382, startPoint y: 207, endPoint x: 485, endPoint y: 199, distance: 103.7
click at [485, 199] on div "로스팅 시 콩의 겉면을 측정하는 온도계가 생두를 투입하지 않을 때 측정하는 것은 무엇일까요? 1. 드럼 내부 온도 2. 드럼 외부 온도 3. …" at bounding box center [451, 250] width 372 height 118
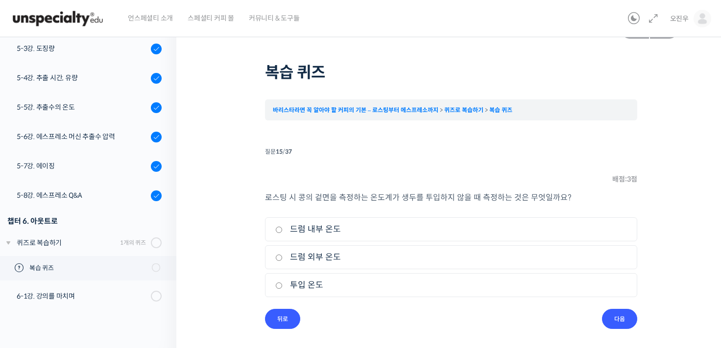
click at [434, 221] on li "1. 드럼 내부 온도" at bounding box center [451, 230] width 372 height 24
drag, startPoint x: 377, startPoint y: 199, endPoint x: 480, endPoint y: 193, distance: 103.1
click at [480, 193] on p "로스팅 시 콩의 겉면을 측정하는 온도계가 생두를 투입하지 않을 때 측정하는 것은 무엇일까요?" at bounding box center [451, 197] width 372 height 13
click at [482, 164] on li "질문 15 / 37 15 . 질문 배점: 3 점 로스팅 시 콩의 겉면을 측정하는 온도계가 생두를 투입하지 않을 때 측정하는 것은 무엇일까요? …" at bounding box center [451, 237] width 372 height 184
drag, startPoint x: 423, startPoint y: 197, endPoint x: 527, endPoint y: 190, distance: 103.7
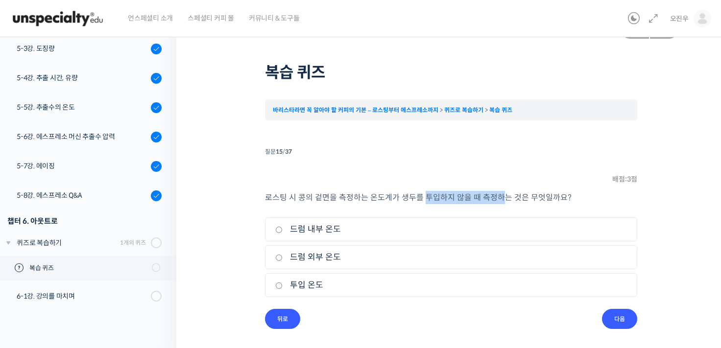
click at [527, 190] on li "질문 15 / 37 15 . 질문 배점: 3 점 로스팅 시 콩의 겉면을 측정하는 온도계가 생두를 투입하지 않을 때 측정하는 것은 무엇일까요? …" at bounding box center [451, 237] width 372 height 184
click at [515, 161] on li "질문 15 / 37 15 . 질문 배점: 3 점 로스팅 시 콩의 겉면을 측정하는 온도계가 생두를 투입하지 않을 때 측정하는 것은 무엇일까요? …" at bounding box center [451, 237] width 372 height 184
drag, startPoint x: 472, startPoint y: 200, endPoint x: 556, endPoint y: 195, distance: 83.9
click at [556, 195] on p "로스팅 시 콩의 겉면을 측정하는 온도계가 생두를 투입하지 않을 때 측정하는 것은 무엇일까요?" at bounding box center [451, 197] width 372 height 13
click at [573, 179] on li "질문 15 / 37 15 . 질문 배점: 3 점 로스팅 시 콩의 겉면을 측정하는 온도계가 생두를 투입하지 않을 때 측정하는 것은 무엇일까요? …" at bounding box center [451, 237] width 372 height 184
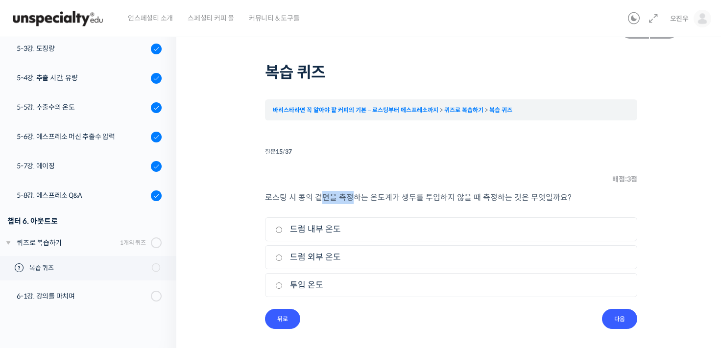
drag, startPoint x: 317, startPoint y: 195, endPoint x: 351, endPoint y: 194, distance: 33.3
click at [351, 194] on p "로스팅 시 콩의 겉면을 측정하는 온도계가 생두를 투입하지 않을 때 측정하는 것은 무엇일까요?" at bounding box center [451, 197] width 372 height 13
click at [355, 198] on p "로스팅 시 콩의 겉면을 측정하는 온도계가 생두를 투입하지 않을 때 측정하는 것은 무엇일까요?" at bounding box center [451, 197] width 372 height 13
drag, startPoint x: 364, startPoint y: 195, endPoint x: 411, endPoint y: 198, distance: 46.1
click at [411, 198] on p "로스팅 시 콩의 겉면을 측정하는 온도계가 생두를 투입하지 않을 때 측정하는 것은 무엇일까요?" at bounding box center [451, 197] width 372 height 13
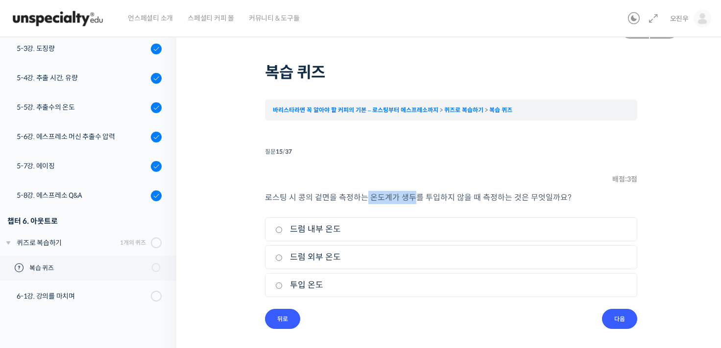
click at [413, 203] on p "로스팅 시 콩의 겉면을 측정하는 온도계가 생두를 투입하지 않을 때 측정하는 것은 무엇일까요?" at bounding box center [451, 197] width 372 height 13
drag, startPoint x: 401, startPoint y: 197, endPoint x: 542, endPoint y: 197, distance: 140.6
click at [542, 197] on p "로스팅 시 콩의 겉면을 측정하는 온도계가 생두를 투입하지 않을 때 측정하는 것은 무엇일까요?" at bounding box center [451, 197] width 372 height 13
click at [504, 175] on li "질문 15 / 37 15 . 질문 배점: 3 점 로스팅 시 콩의 겉면을 측정하는 온도계가 생두를 투입하지 않을 때 측정하는 것은 무엇일까요? …" at bounding box center [451, 237] width 372 height 184
click at [363, 236] on li "1. 드럼 내부 온도" at bounding box center [451, 230] width 372 height 24
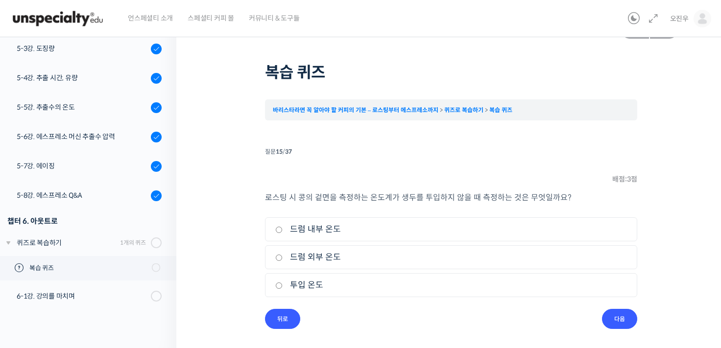
click at [349, 233] on label "드럼 내부 온도" at bounding box center [451, 229] width 352 height 13
click at [283, 233] on input "드럼 내부 온도" at bounding box center [278, 230] width 7 height 6
radio input "true"
click at [631, 328] on li "질문 15 / 37 15 . 질문 배점: 3 점 로스팅 시 콩의 겉면을 측정하는 온도계가 생두를 투입하지 않을 때 측정하는 것은 무엇일까요? …" at bounding box center [451, 237] width 372 height 184
click at [625, 315] on input "다음" at bounding box center [619, 319] width 35 height 20
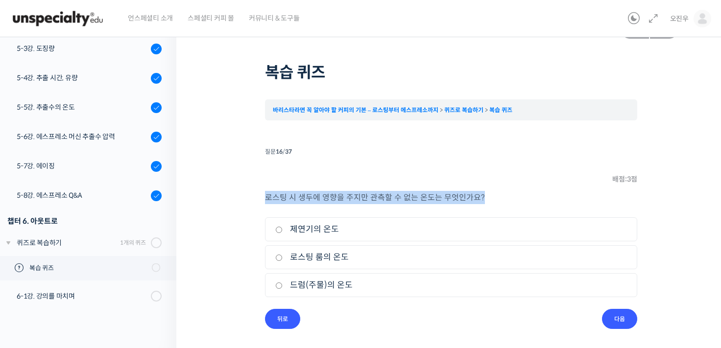
drag, startPoint x: 264, startPoint y: 198, endPoint x: 507, endPoint y: 200, distance: 242.5
click at [507, 200] on div "퀴즈 1 / 1 ← 이전 다음 → 복습 퀴즈 바리스타라면 꼭 알아야 할 커피의 기본 – 로스팅부터 에스프레소까지 퀴즈로 복습하기 복습 퀴즈 T…" at bounding box center [451, 174] width 452 height 310
click at [509, 198] on p "로스팅 시 생두에 영향을 주지만 관측할 수 없는 온도는 무엇인가요?" at bounding box center [451, 197] width 372 height 13
click at [289, 237] on li "1. 제연기의 온도" at bounding box center [451, 230] width 372 height 24
click at [282, 229] on label "제연기의 온도" at bounding box center [451, 229] width 352 height 13
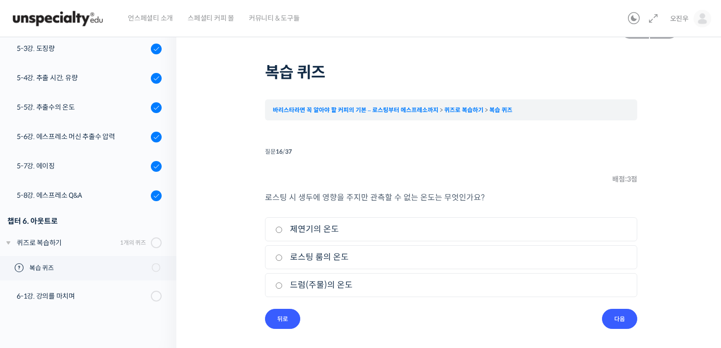
click at [282, 229] on input "제연기의 온도" at bounding box center [278, 230] width 7 height 6
radio input "true"
click at [623, 321] on input "다음" at bounding box center [619, 319] width 35 height 20
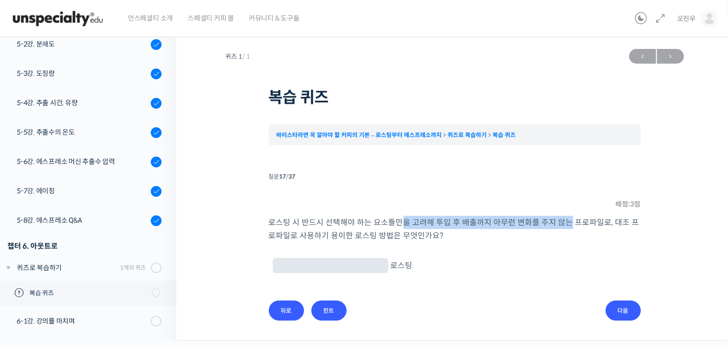
drag, startPoint x: 400, startPoint y: 218, endPoint x: 564, endPoint y: 223, distance: 164.7
click at [564, 223] on p "로스팅 시 반드시 선택해야 하는 요소들만을 고려해 투입 후 배출까지 아무런 변화를 주지 않는 프로파일로, 대조 프로파일로 사용하기 용이한 로스…" at bounding box center [455, 229] width 372 height 26
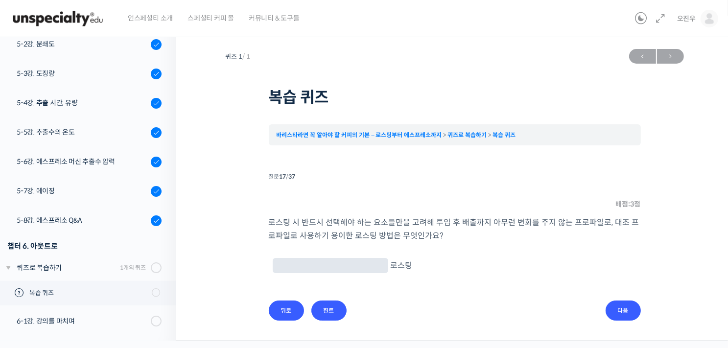
click at [564, 247] on div "로스팅 시 반드시 선택해야 하는 요소들만을 고려해 투입 후 배출까지 아무런 변화를 주지 않는 프로파일로, 대조 프로파일로 사용하기 용이한 로스…" at bounding box center [455, 258] width 372 height 85
drag, startPoint x: 571, startPoint y: 216, endPoint x: 629, endPoint y: 224, distance: 58.9
click at [625, 221] on p "로스팅 시 반드시 선택해야 하는 요소들만을 고려해 투입 후 배출까지 아무런 변화를 주지 않는 프로파일로, 대조 프로파일로 사용하기 용이한 로스…" at bounding box center [455, 229] width 372 height 26
click at [555, 260] on p "로스팅" at bounding box center [454, 265] width 369 height 17
drag, startPoint x: 278, startPoint y: 237, endPoint x: 426, endPoint y: 248, distance: 148.4
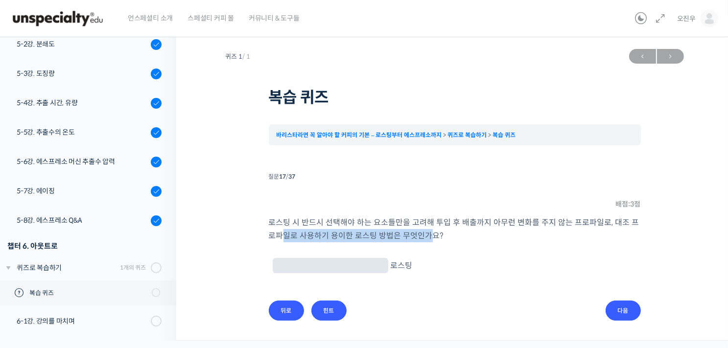
click at [421, 233] on p "로스팅 시 반드시 선택해야 하는 요소들만을 고려해 투입 후 배출까지 아무런 변화를 주지 않는 프로파일로, 대조 프로파일로 사용하기 용이한 로스…" at bounding box center [455, 229] width 372 height 26
click at [425, 260] on p "로스팅" at bounding box center [454, 265] width 369 height 17
click at [332, 262] on input "text" at bounding box center [331, 266] width 108 height 9
type input "ㅡ"
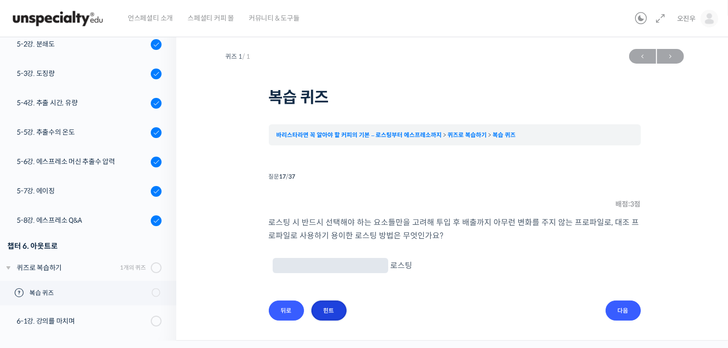
click at [342, 307] on input "힌트" at bounding box center [329, 311] width 35 height 20
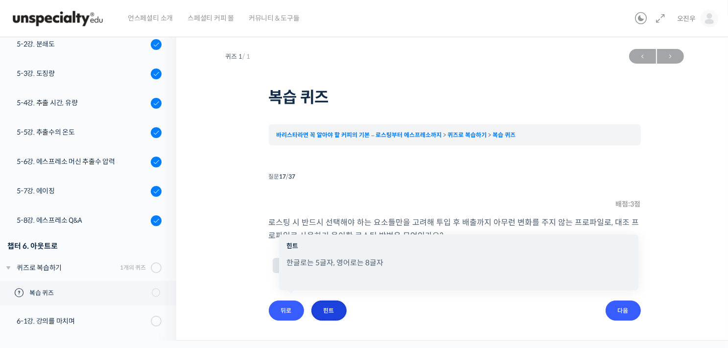
click at [334, 313] on input "힌트" at bounding box center [329, 311] width 35 height 20
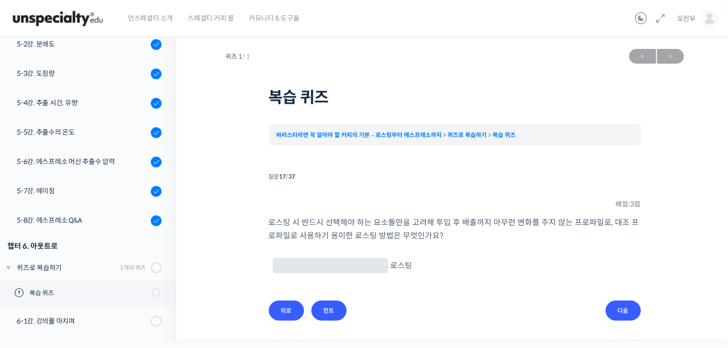
click at [335, 276] on li "로스팅" at bounding box center [455, 272] width 372 height 33
click at [333, 273] on span at bounding box center [331, 265] width 116 height 15
click at [288, 266] on input "text" at bounding box center [331, 266] width 108 height 9
type input "스트레이트"
click at [636, 308] on input "다음" at bounding box center [623, 311] width 35 height 20
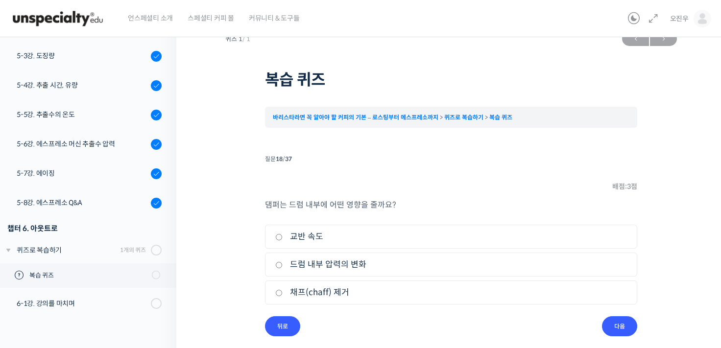
scroll to position [25, 0]
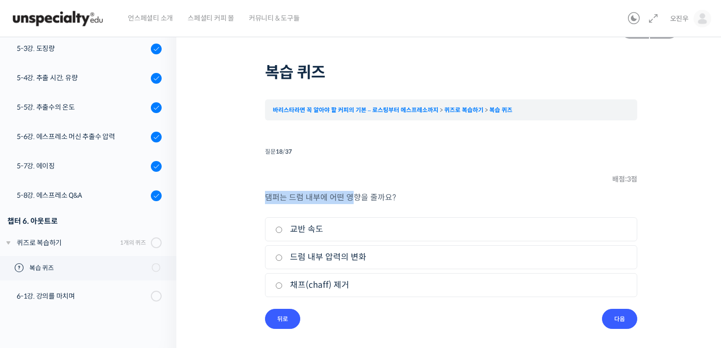
drag, startPoint x: 266, startPoint y: 200, endPoint x: 357, endPoint y: 200, distance: 91.6
click at [351, 200] on p "댐퍼는 드럼 내부에 어떤 영향을 줄까요?" at bounding box center [451, 197] width 372 height 13
click at [421, 192] on p "댐퍼는 드럼 내부에 어떤 영향을 줄까요?" at bounding box center [451, 197] width 372 height 13
drag, startPoint x: 267, startPoint y: 198, endPoint x: 279, endPoint y: 197, distance: 12.3
click at [279, 197] on p "댐퍼는 드럼 내부에 어떤 영향을 줄까요?" at bounding box center [451, 197] width 372 height 13
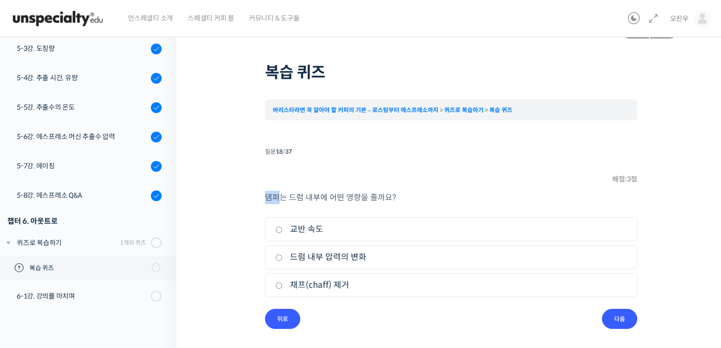
click at [281, 200] on p "댐퍼는 드럼 내부에 어떤 영향을 줄까요?" at bounding box center [451, 197] width 372 height 13
click at [294, 200] on p "댐퍼는 드럼 내부에 어떤 영향을 줄까요?" at bounding box center [451, 197] width 372 height 13
drag, startPoint x: 320, startPoint y: 262, endPoint x: 396, endPoint y: 262, distance: 75.9
click at [320, 262] on label "드럼 내부 압력의 변화" at bounding box center [451, 257] width 352 height 13
click at [283, 261] on input "드럼 내부 압력의 변화" at bounding box center [278, 258] width 7 height 6
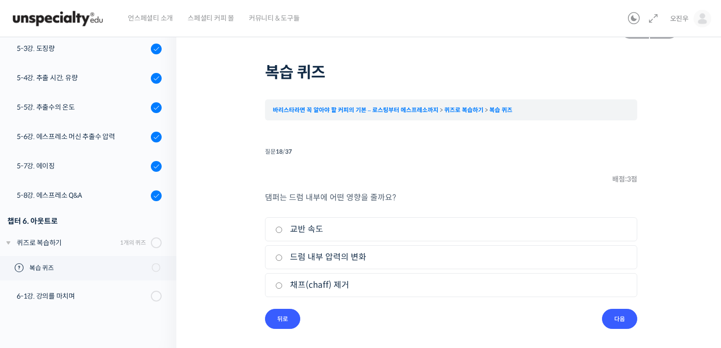
radio input "true"
click at [614, 311] on input "다음" at bounding box center [619, 319] width 35 height 20
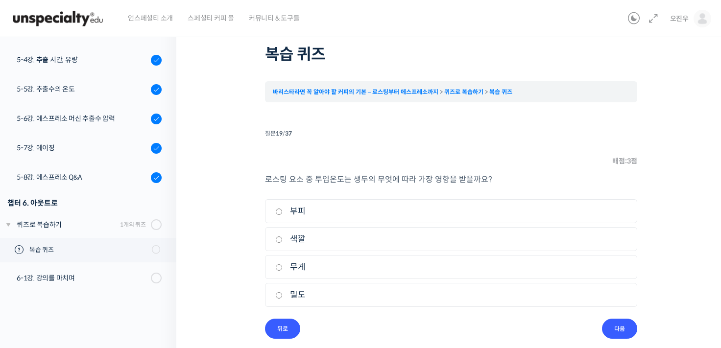
scroll to position [53, 0]
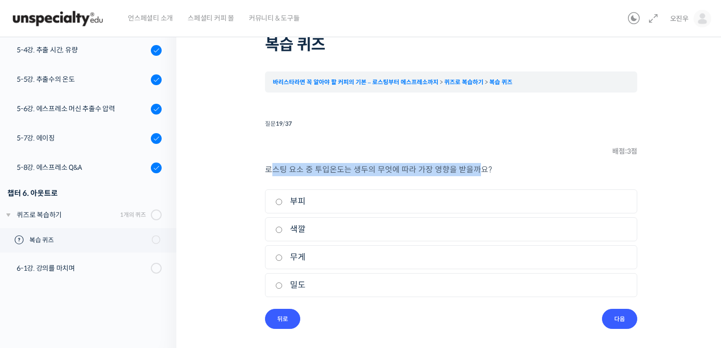
drag, startPoint x: 269, startPoint y: 162, endPoint x: 504, endPoint y: 161, distance: 234.2
click at [503, 161] on li "질문 19 / 37 19 . 질문 배점: 3 점 로스팅 요소 중 투입온도는 생두의 무엇에 따라 가장 영향을 받을까요? 1. 부피 2. 색깔 3…" at bounding box center [451, 223] width 372 height 212
click at [511, 160] on li "질문 19 / 37 19 . 질문 배점: 3 점 로스팅 요소 중 투입온도는 생두의 무엇에 따라 가장 영향을 받을까요? 1. 부피 2. 색깔 3…" at bounding box center [451, 223] width 372 height 212
drag, startPoint x: 267, startPoint y: 171, endPoint x: 489, endPoint y: 162, distance: 222.6
click at [479, 162] on li "질문 19 / 37 19 . 질문 배점: 3 점 로스팅 요소 중 투입온도는 생두의 무엇에 따라 가장 영향을 받을까요? 1. 부피 2. 색깔 3…" at bounding box center [451, 223] width 372 height 212
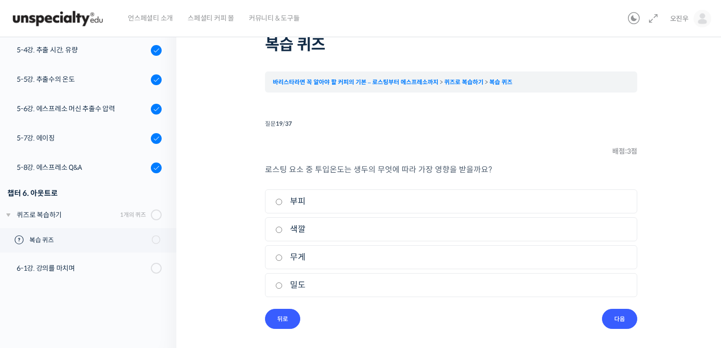
click at [531, 160] on li "질문 19 / 37 19 . 질문 배점: 3 점 로스팅 요소 중 투입온도는 생두의 무엇에 따라 가장 영향을 받을까요? 1. 부피 2. 색깔 3…" at bounding box center [451, 223] width 372 height 212
click at [276, 291] on li "4. 밀도" at bounding box center [451, 285] width 372 height 24
click at [321, 294] on li "4. 밀도" at bounding box center [451, 285] width 372 height 24
click at [320, 290] on label "밀도" at bounding box center [451, 285] width 352 height 13
click at [283, 289] on input "밀도" at bounding box center [278, 286] width 7 height 6
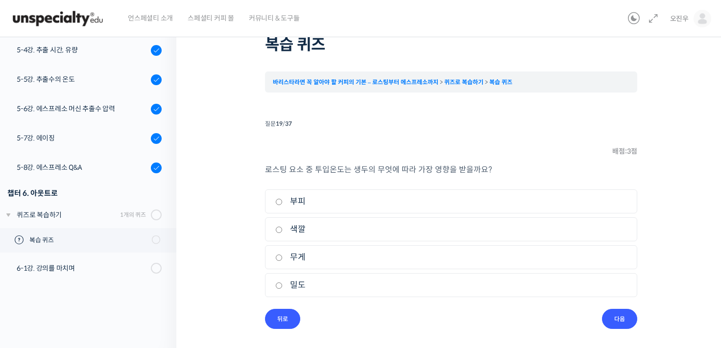
radio input "true"
click at [630, 327] on input "다음" at bounding box center [619, 319] width 35 height 20
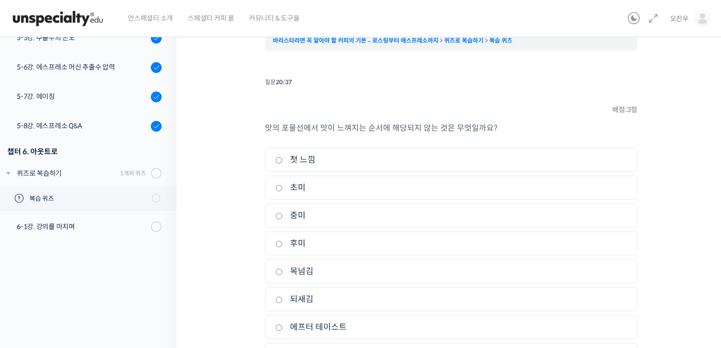
scroll to position [151, 0]
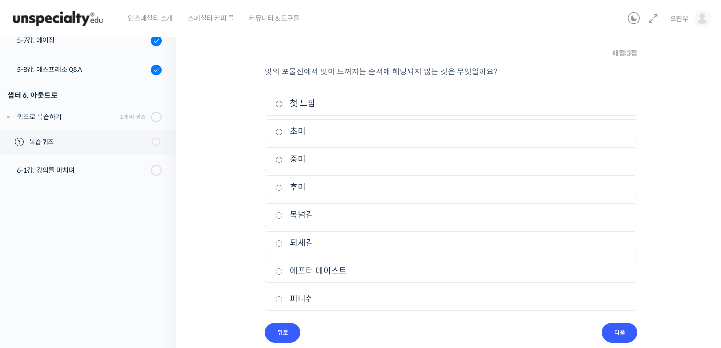
click at [320, 243] on label "되새김" at bounding box center [451, 243] width 352 height 13
click at [283, 243] on input "되새김" at bounding box center [278, 244] width 7 height 6
radio input "true"
click at [616, 327] on input "다음" at bounding box center [619, 333] width 35 height 20
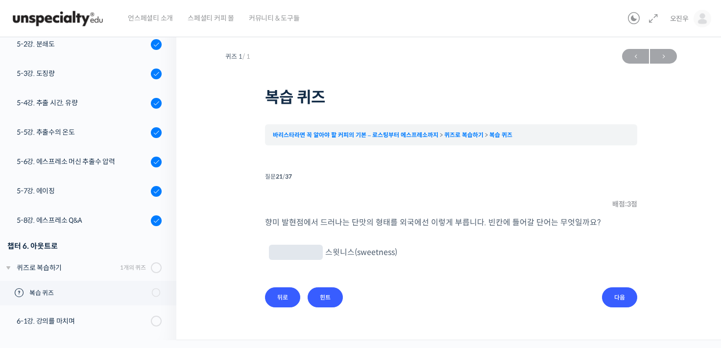
scroll to position [0, 0]
click at [308, 250] on span at bounding box center [300, 252] width 54 height 15
click at [306, 252] on span at bounding box center [300, 252] width 54 height 15
click at [300, 254] on input "text" at bounding box center [300, 253] width 46 height 9
type input "캔디"
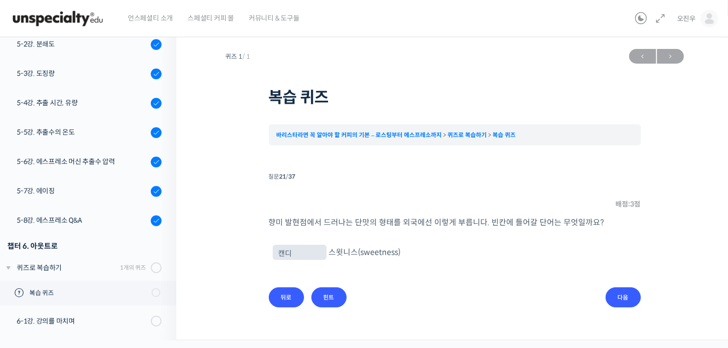
click at [314, 306] on li "질문 21 / 37 21 . 질문 배점: 3 점 향미 발현점에서 드러나는 단맛의 형태를 외국에선 이렇게 부릅니다. 빈칸에 들어갈 단어는 무엇일…" at bounding box center [455, 239] width 372 height 138
click at [323, 300] on input "힌트" at bounding box center [329, 298] width 35 height 20
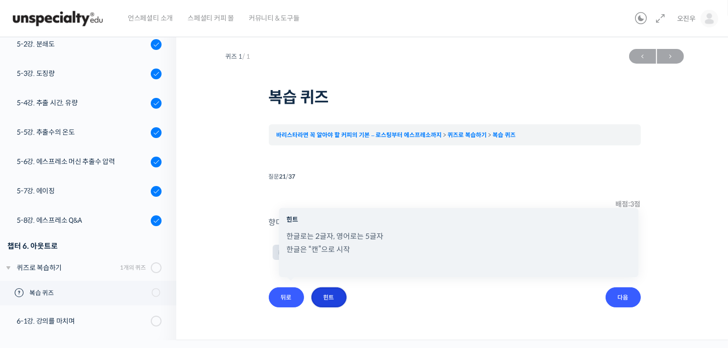
click at [339, 290] on input "힌트" at bounding box center [329, 298] width 35 height 20
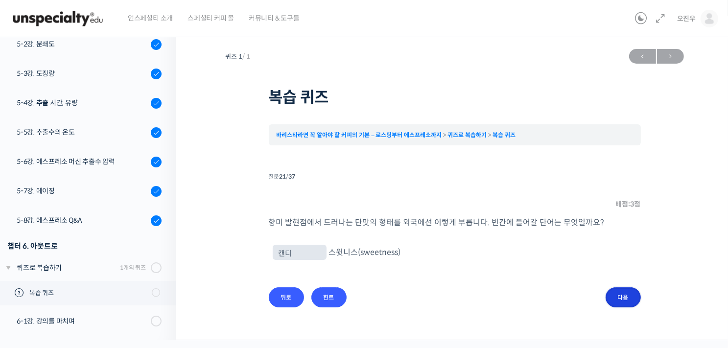
click at [627, 300] on input "다음" at bounding box center [623, 298] width 35 height 20
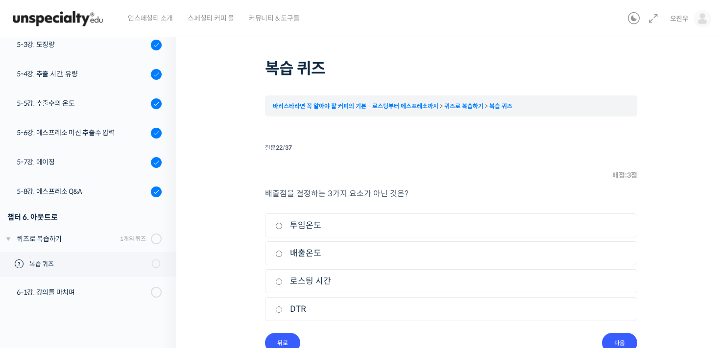
scroll to position [53, 0]
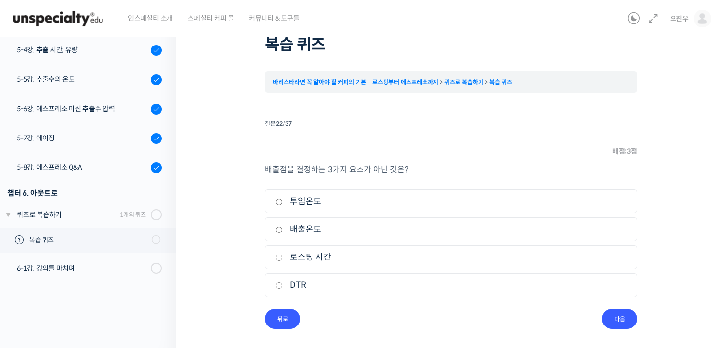
click at [282, 258] on input "로스팅 시간" at bounding box center [278, 258] width 7 height 6
radio input "true"
click at [622, 315] on input "다음" at bounding box center [619, 319] width 35 height 20
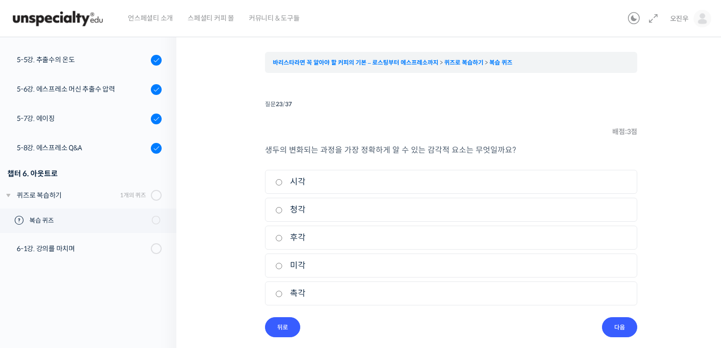
scroll to position [80, 0]
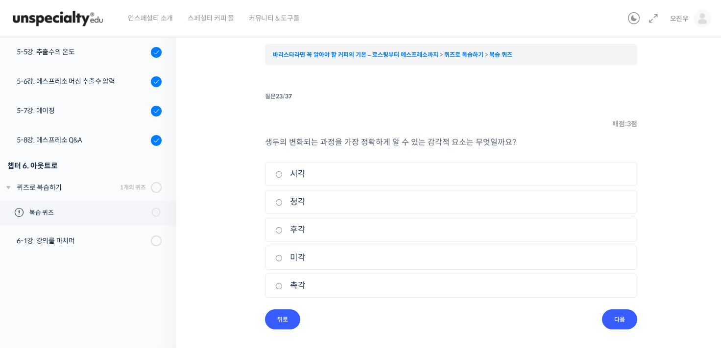
click at [286, 176] on label "시각" at bounding box center [451, 174] width 352 height 13
click at [283, 176] on input "시각" at bounding box center [278, 174] width 7 height 6
radio input "true"
click at [626, 315] on input "다음" at bounding box center [619, 320] width 35 height 20
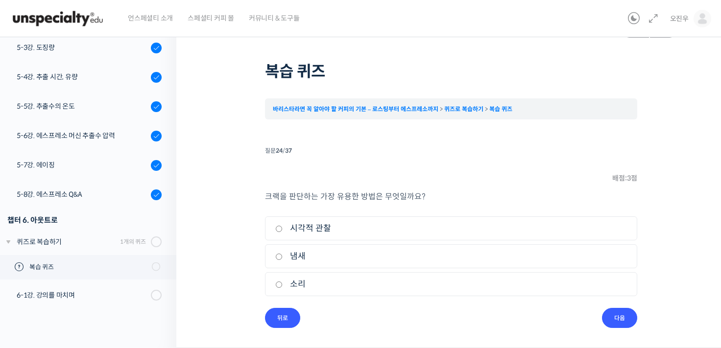
scroll to position [25, 0]
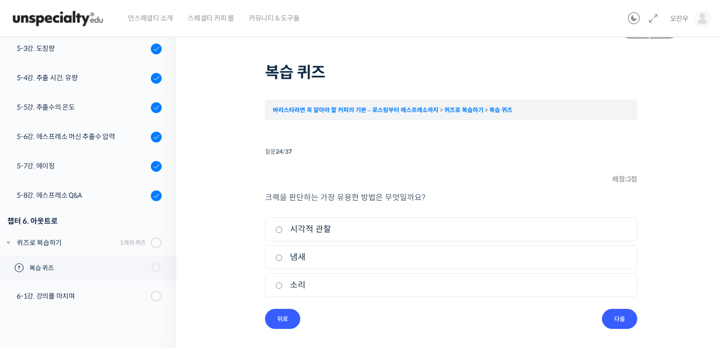
click at [280, 256] on input "냄새" at bounding box center [278, 258] width 7 height 6
radio input "true"
click at [620, 321] on input "다음" at bounding box center [619, 319] width 35 height 20
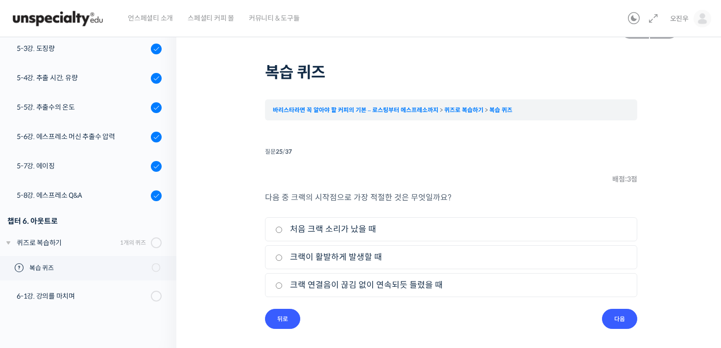
click at [385, 262] on label "크랙이 활발하게 발생할 때" at bounding box center [451, 257] width 352 height 13
click at [283, 261] on input "크랙이 활발하게 발생할 때" at bounding box center [278, 258] width 7 height 6
radio input "true"
click at [651, 318] on div "퀴즈 1 / 1 ← 이전 다음 → 복습 퀴즈 바리스타라면 꼭 알아야 할 커피의 기본 – 로스팅부터 에스프레소까지 퀴즈로 복습하기 복습 퀴즈 T…" at bounding box center [451, 174] width 452 height 310
click at [629, 320] on input "다음" at bounding box center [619, 319] width 35 height 20
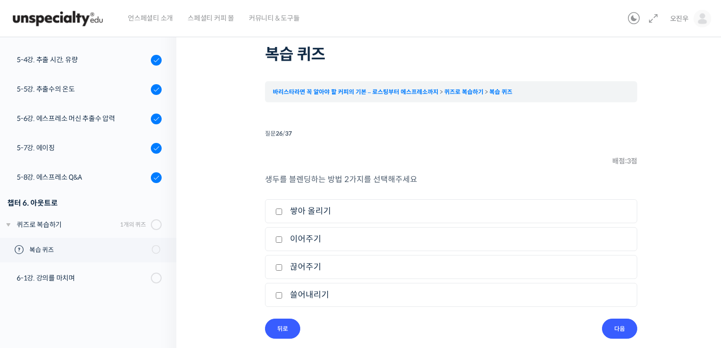
scroll to position [53, 0]
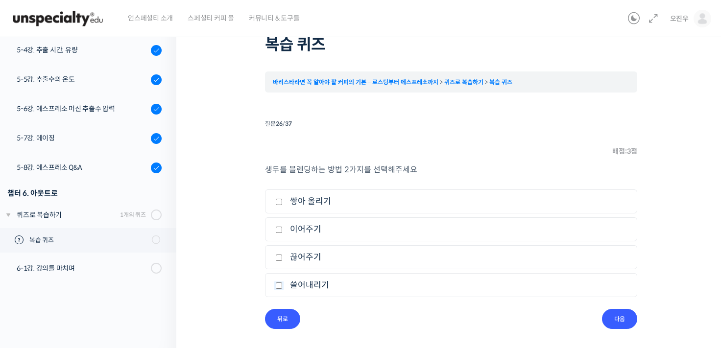
click at [277, 287] on input "쓸어내리기" at bounding box center [278, 286] width 7 height 6
checkbox input "true"
click at [282, 207] on label "쌓아 올리기" at bounding box center [451, 201] width 352 height 13
click at [282, 205] on input "쌓아 올리기" at bounding box center [278, 202] width 7 height 6
checkbox input "true"
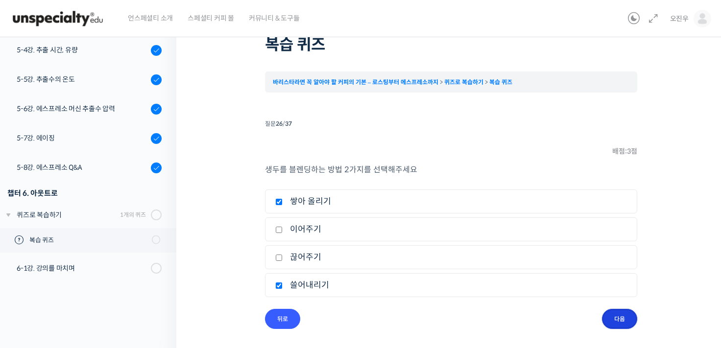
click at [624, 318] on input "다음" at bounding box center [619, 319] width 35 height 20
click at [310, 254] on label "쓸어내림" at bounding box center [451, 257] width 352 height 13
click at [283, 255] on input "쓸어내림" at bounding box center [278, 258] width 7 height 6
checkbox input "true"
click at [306, 277] on li "4. 확산현상" at bounding box center [451, 285] width 372 height 24
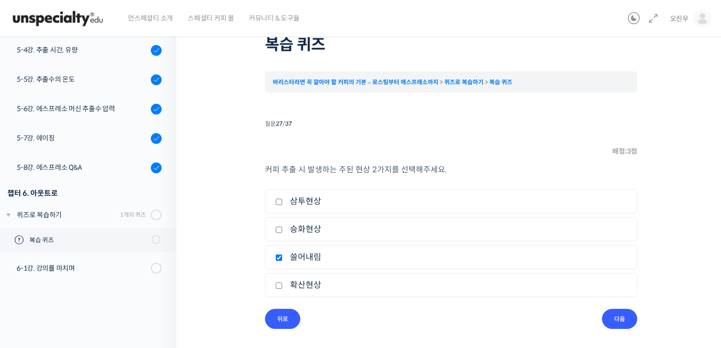
click at [302, 284] on label "확산현상" at bounding box center [451, 285] width 352 height 13
click at [283, 284] on input "확산현상" at bounding box center [278, 286] width 7 height 6
checkbox input "true"
click at [619, 316] on input "다음" at bounding box center [619, 319] width 35 height 20
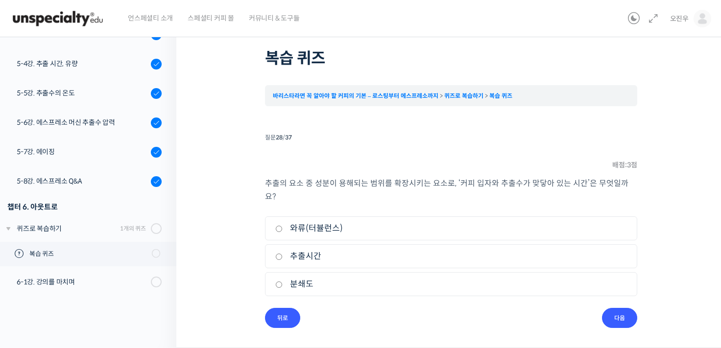
scroll to position [25, 0]
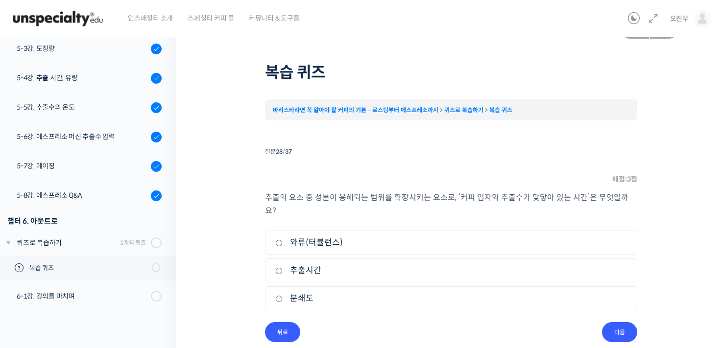
click at [320, 264] on label "추출시간" at bounding box center [451, 270] width 352 height 13
click at [283, 268] on input "추출시간" at bounding box center [278, 271] width 7 height 6
radio input "true"
click at [613, 322] on input "다음" at bounding box center [619, 332] width 35 height 20
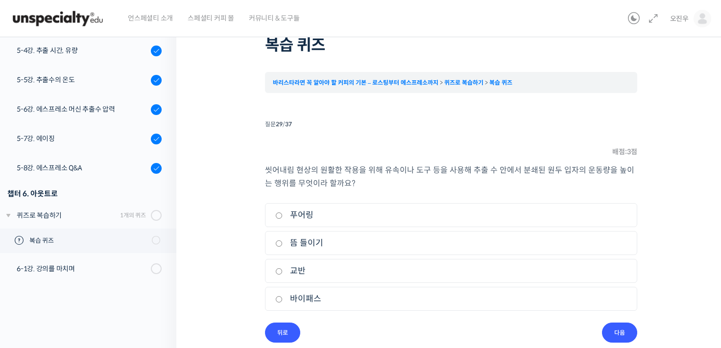
scroll to position [66, 0]
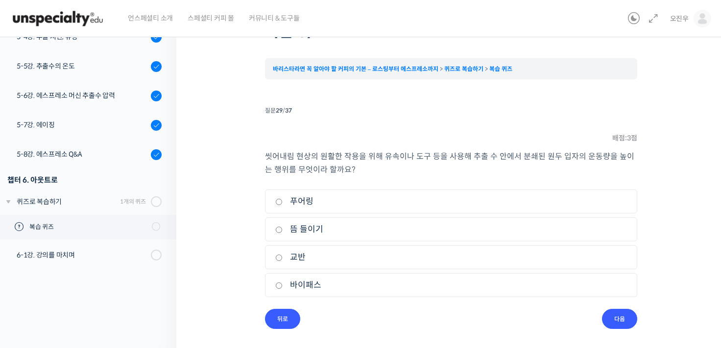
click at [301, 255] on label "교반" at bounding box center [451, 257] width 352 height 13
click at [283, 255] on input "교반" at bounding box center [278, 258] width 7 height 6
radio input "true"
click at [617, 327] on input "다음" at bounding box center [619, 319] width 35 height 20
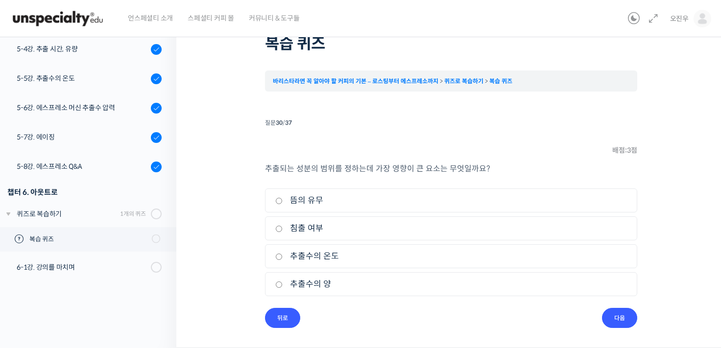
scroll to position [53, 0]
click at [333, 314] on li "질문 30 / 37 30 . 질문 배점: 3 점 추출되는 성분의 범위를 정하는데 가장 영향이 큰 요소는 무엇일까요? 1. 뜸의 유무 2. 침출…" at bounding box center [451, 223] width 372 height 212
click at [437, 327] on li "질문 30 / 37 30 . 질문 배점: 3 점 추출되는 성분의 범위를 정하는데 가장 영향이 큰 요소는 무엇일까요? 1. 뜸의 유무 2. 침출…" at bounding box center [451, 223] width 372 height 212
click at [328, 271] on ul "1. 뜸의 유무 2. 침출 여부 3. 추출수의 온도 4. 추출수의 양" at bounding box center [451, 246] width 372 height 112
click at [328, 256] on label "추출수의 온도" at bounding box center [451, 257] width 352 height 13
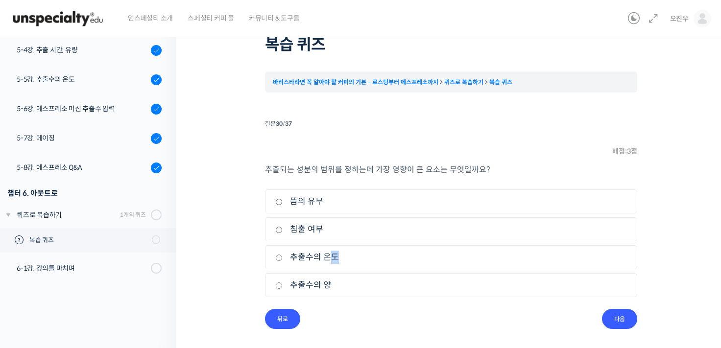
click at [280, 255] on input "추출수의 온도" at bounding box center [278, 258] width 7 height 6
radio input "true"
click at [611, 328] on input "다음" at bounding box center [619, 319] width 35 height 20
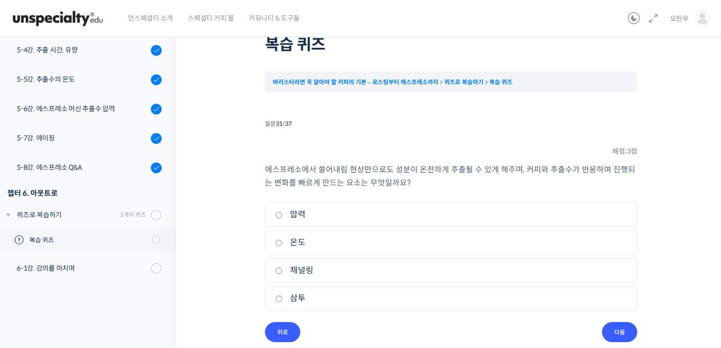
click at [270, 213] on li "1. 압력" at bounding box center [451, 215] width 372 height 24
click at [283, 218] on label "압력" at bounding box center [451, 214] width 352 height 13
click at [283, 218] on input "압력" at bounding box center [278, 215] width 7 height 6
radio input "true"
click at [274, 217] on li "1. 압력" at bounding box center [451, 215] width 372 height 24
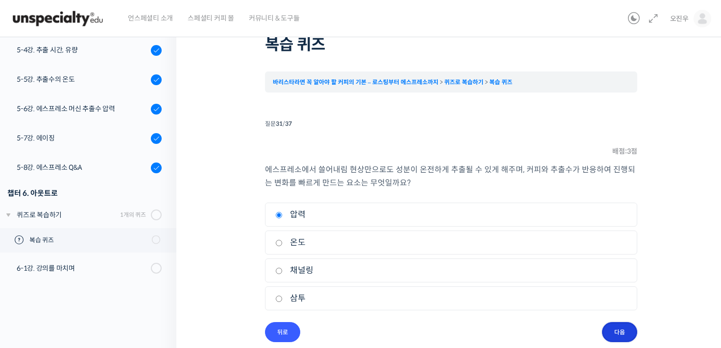
click at [627, 328] on input "다음" at bounding box center [619, 332] width 35 height 20
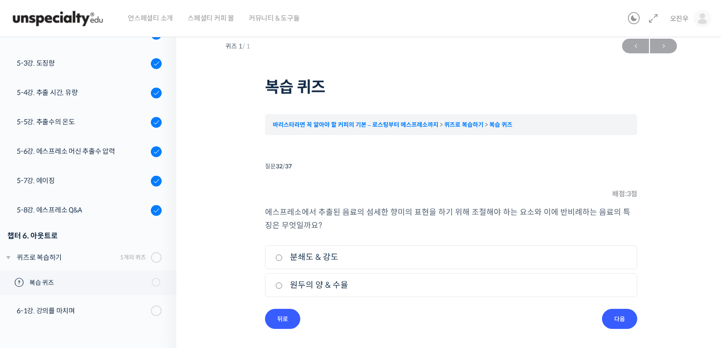
click at [346, 252] on label "분쇄도 & 강도" at bounding box center [451, 257] width 352 height 13
click at [283, 255] on input "분쇄도 & 강도" at bounding box center [278, 258] width 7 height 6
radio input "true"
click at [610, 321] on input "다음" at bounding box center [619, 319] width 35 height 20
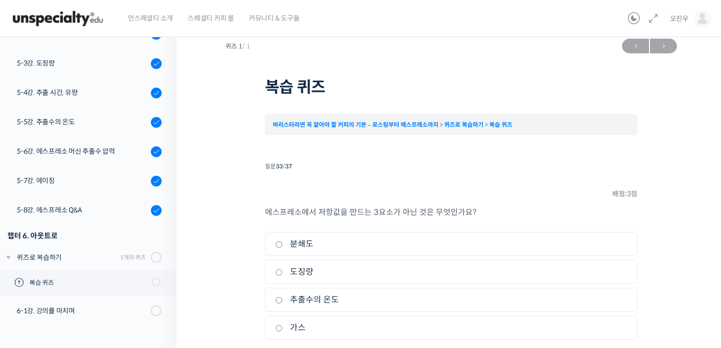
click at [407, 247] on label "분쇄도" at bounding box center [451, 244] width 352 height 13
click at [283, 247] on input "분쇄도" at bounding box center [278, 245] width 7 height 6
radio input "true"
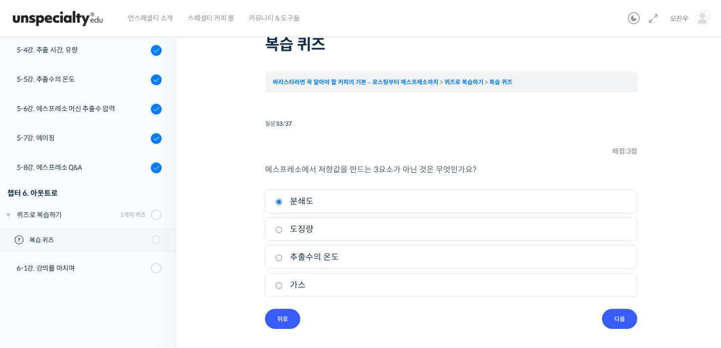
click at [301, 290] on label "가스" at bounding box center [451, 285] width 352 height 13
click at [283, 289] on input "가스" at bounding box center [278, 286] width 7 height 6
radio input "true"
click at [611, 323] on input "다음" at bounding box center [619, 319] width 35 height 20
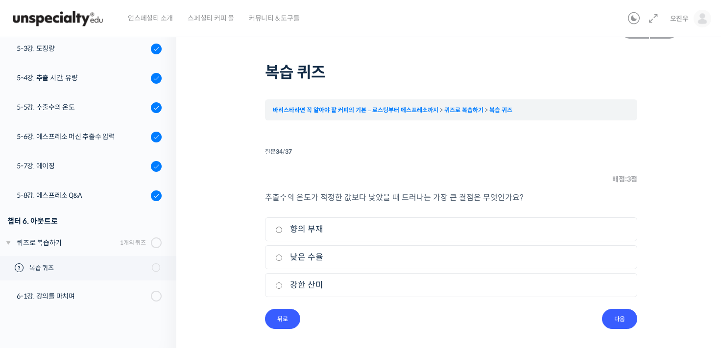
click at [315, 256] on label "낮은 수율" at bounding box center [451, 257] width 352 height 13
click at [283, 256] on input "낮은 수율" at bounding box center [278, 258] width 7 height 6
radio input "true"
click at [616, 314] on input "다음" at bounding box center [619, 319] width 35 height 20
click at [290, 285] on label "단맛의 부재" at bounding box center [451, 285] width 352 height 13
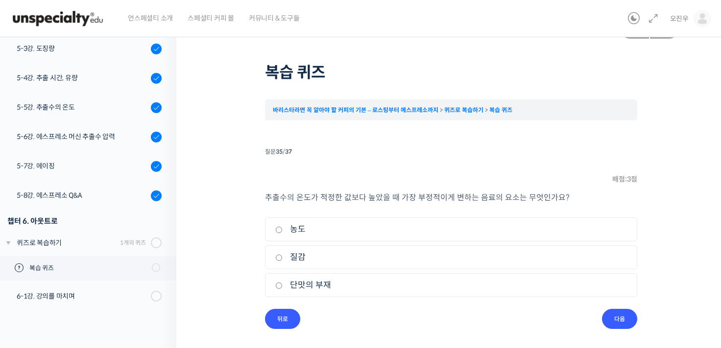
click at [283, 285] on input "단맛의 부재" at bounding box center [278, 286] width 7 height 6
radio input "true"
click at [622, 315] on input "다음" at bounding box center [619, 319] width 35 height 20
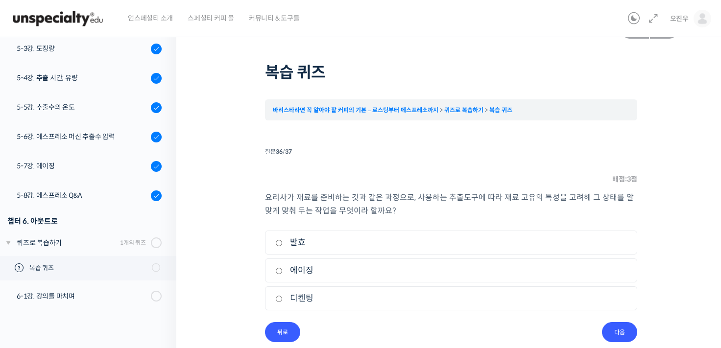
click at [289, 265] on label "에이징" at bounding box center [451, 270] width 352 height 13
click at [283, 268] on input "에이징" at bounding box center [278, 271] width 7 height 6
radio input "true"
click at [280, 267] on label "에이징" at bounding box center [451, 270] width 352 height 13
click at [280, 268] on input "에이징" at bounding box center [278, 271] width 7 height 6
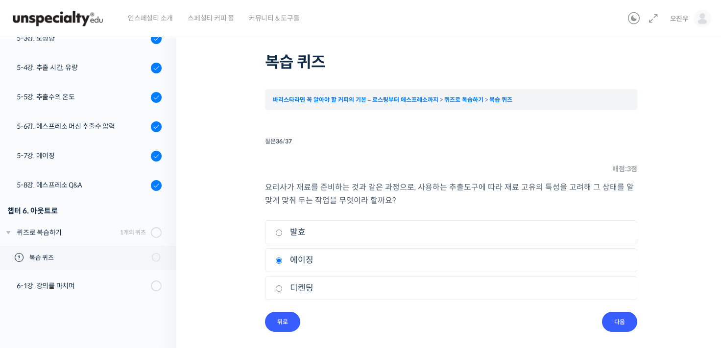
scroll to position [38, 0]
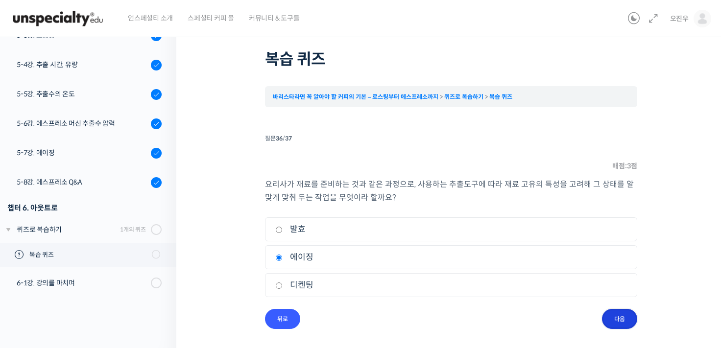
click at [623, 319] on input "다음" at bounding box center [619, 319] width 35 height 20
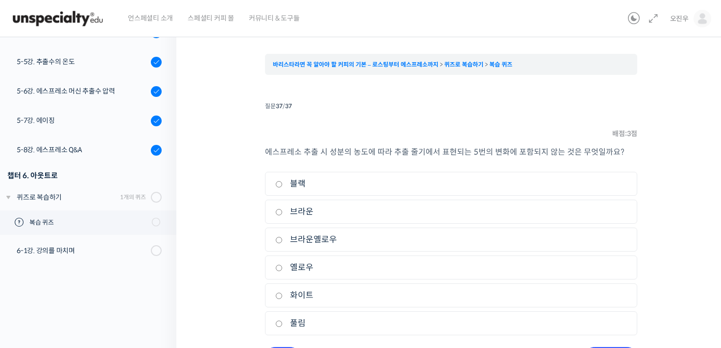
scroll to position [87, 0]
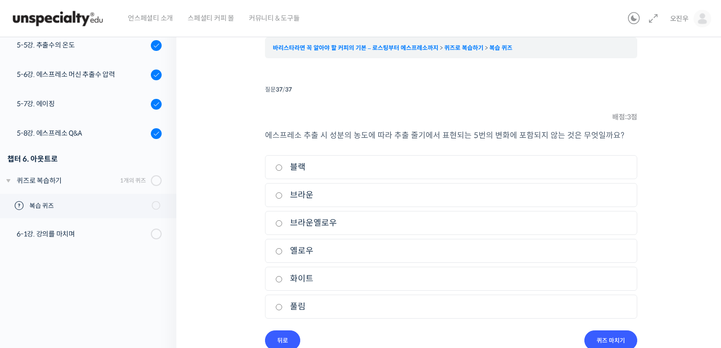
click at [278, 304] on input "풀림" at bounding box center [278, 307] width 7 height 6
radio input "true"
click at [619, 335] on input "퀴즈 마치기" at bounding box center [610, 341] width 53 height 20
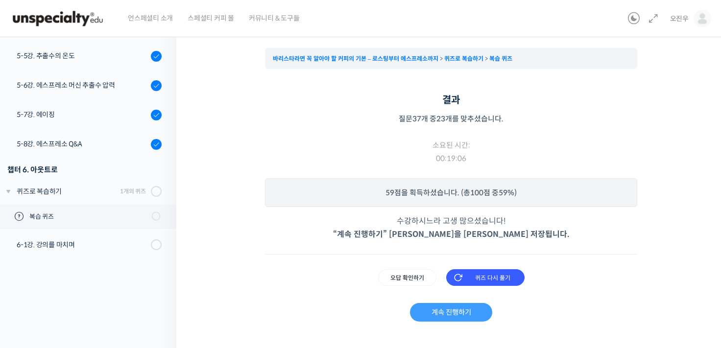
scroll to position [89, 0]
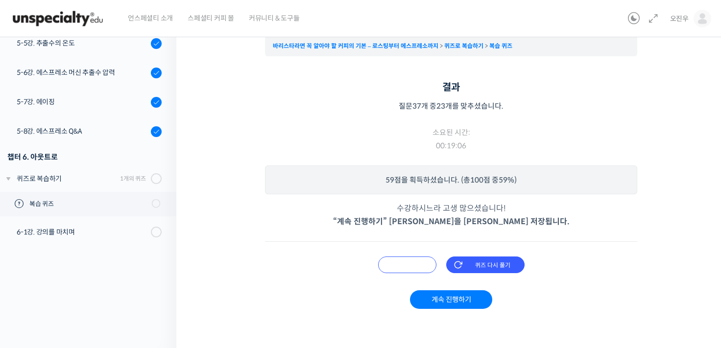
click at [406, 263] on input "오답 확인하기" at bounding box center [407, 265] width 58 height 17
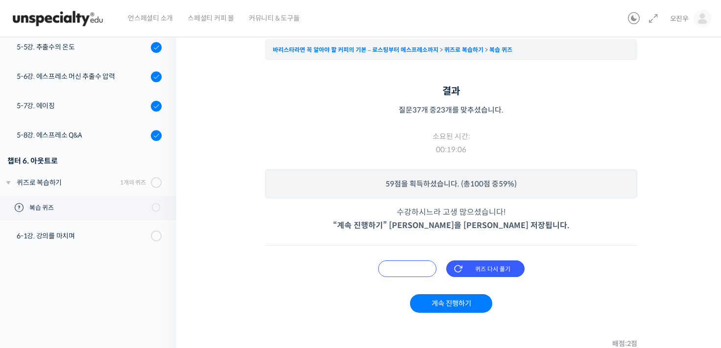
scroll to position [147, 0]
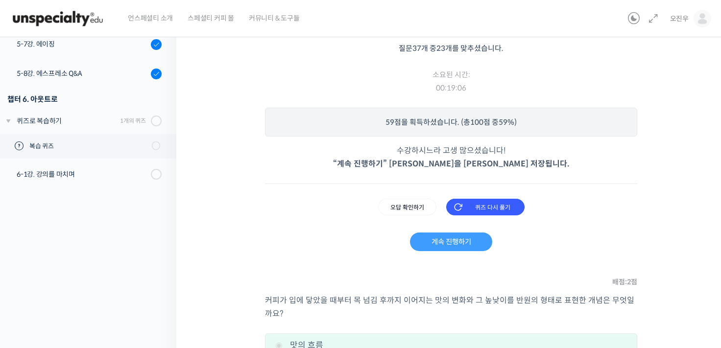
click at [469, 241] on link "계속 진행하기" at bounding box center [451, 242] width 82 height 19
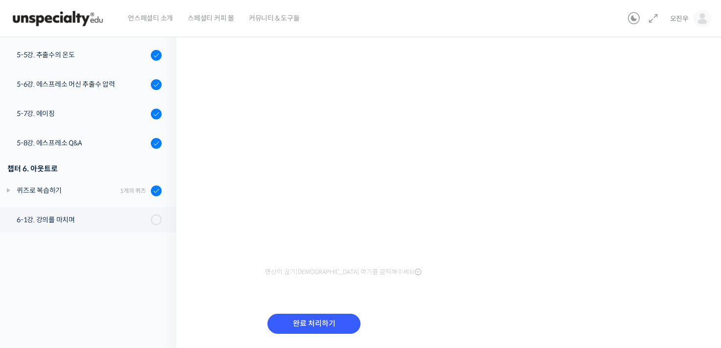
scroll to position [130, 0]
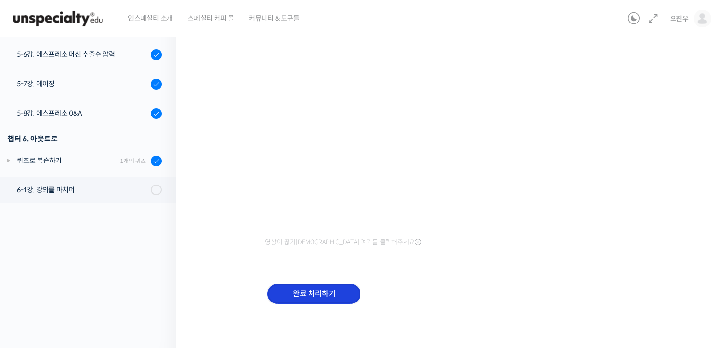
click at [330, 292] on input "완료 처리하기" at bounding box center [313, 294] width 93 height 20
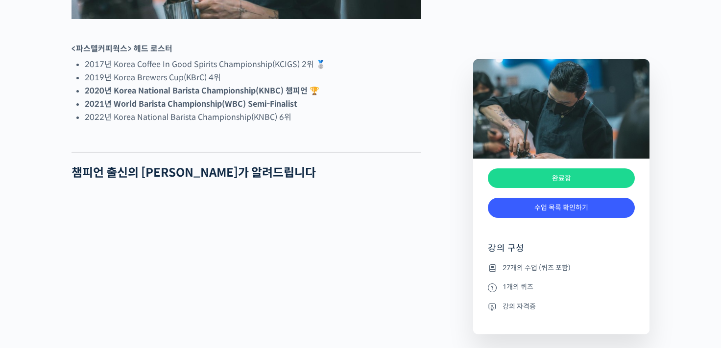
scroll to position [686, 0]
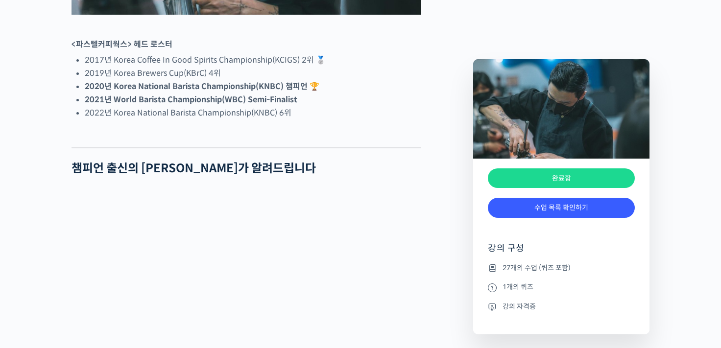
click at [583, 180] on div "완료함" at bounding box center [561, 179] width 147 height 20
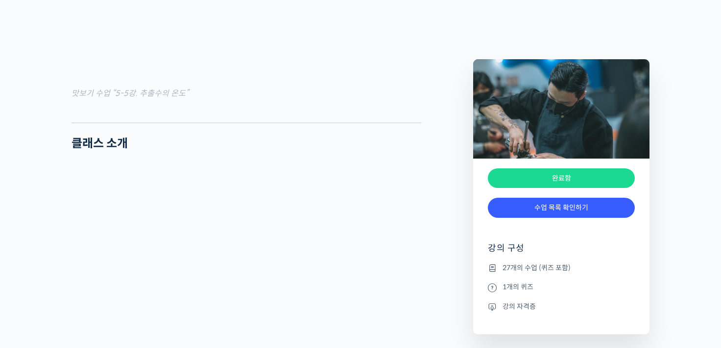
scroll to position [1323, 0]
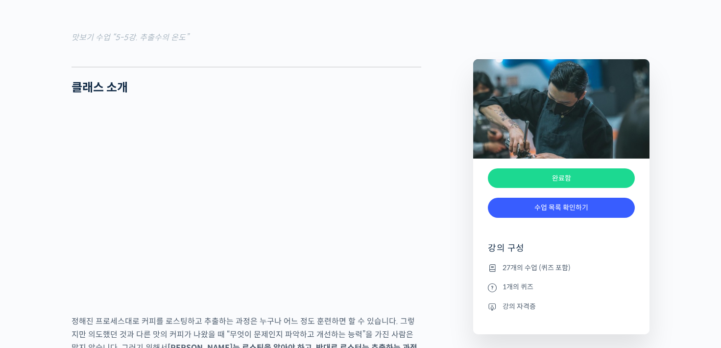
click at [491, 309] on icon at bounding box center [492, 307] width 9 height 12
click at [493, 291] on icon at bounding box center [492, 288] width 9 height 12
click at [494, 284] on icon at bounding box center [492, 288] width 9 height 12
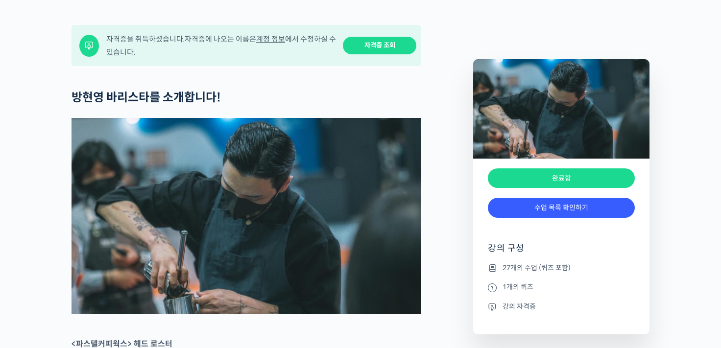
scroll to position [443, 0]
